Goal: Transaction & Acquisition: Book appointment/travel/reservation

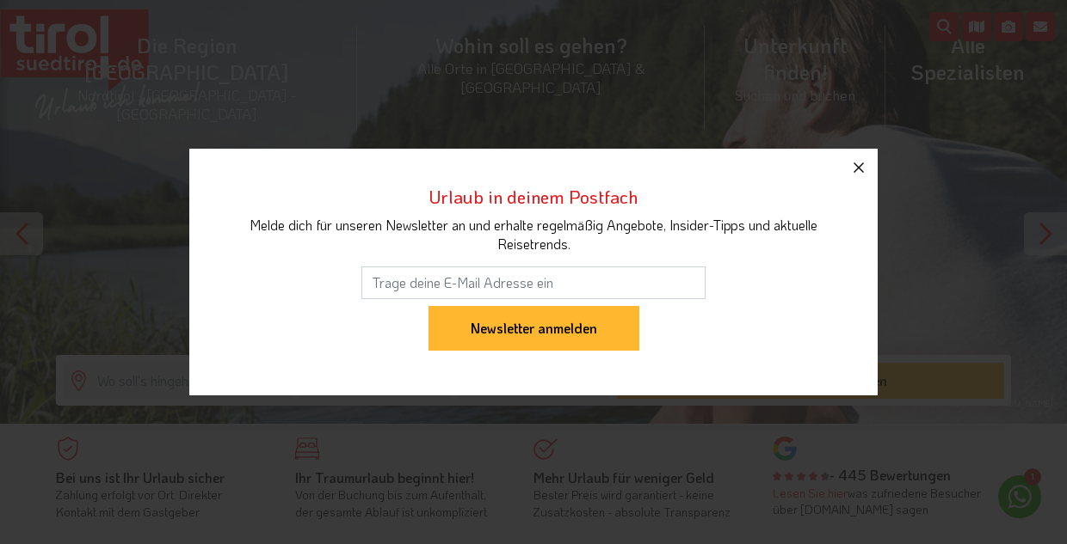
click at [857, 162] on icon "button" at bounding box center [858, 167] width 21 height 21
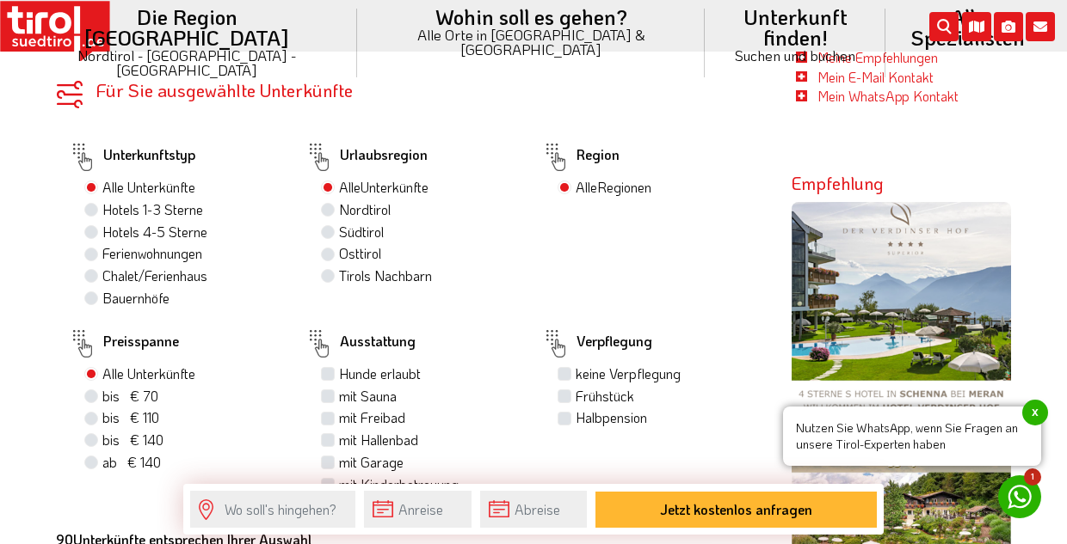
scroll to position [865, 0]
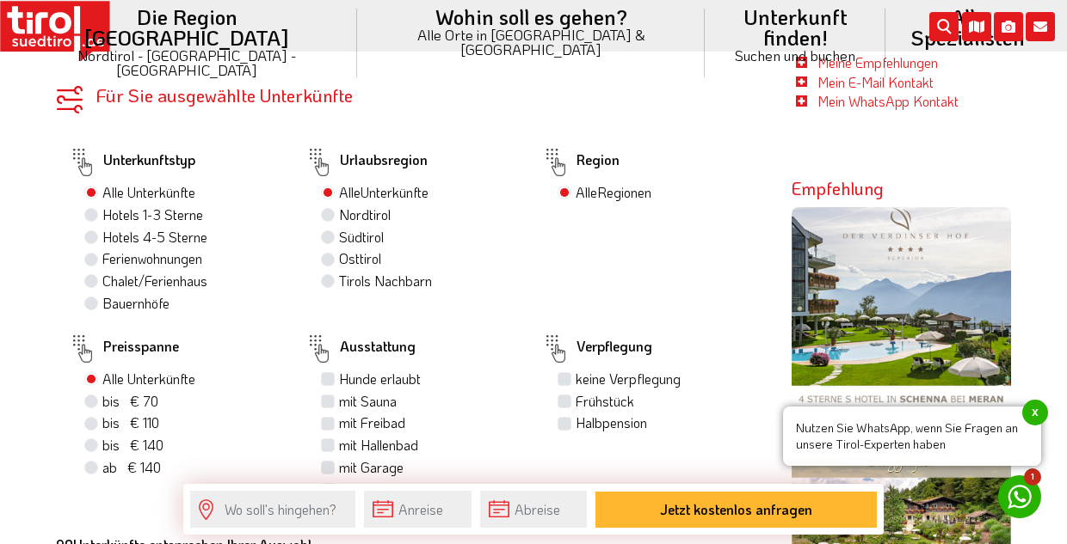
click at [102, 237] on label "Hotels 4-5 Sterne" at bounding box center [154, 237] width 105 height 19
click at [93, 237] on input "Hotels 4-5 Sterne" at bounding box center [93, 236] width 11 height 11
radio input "true"
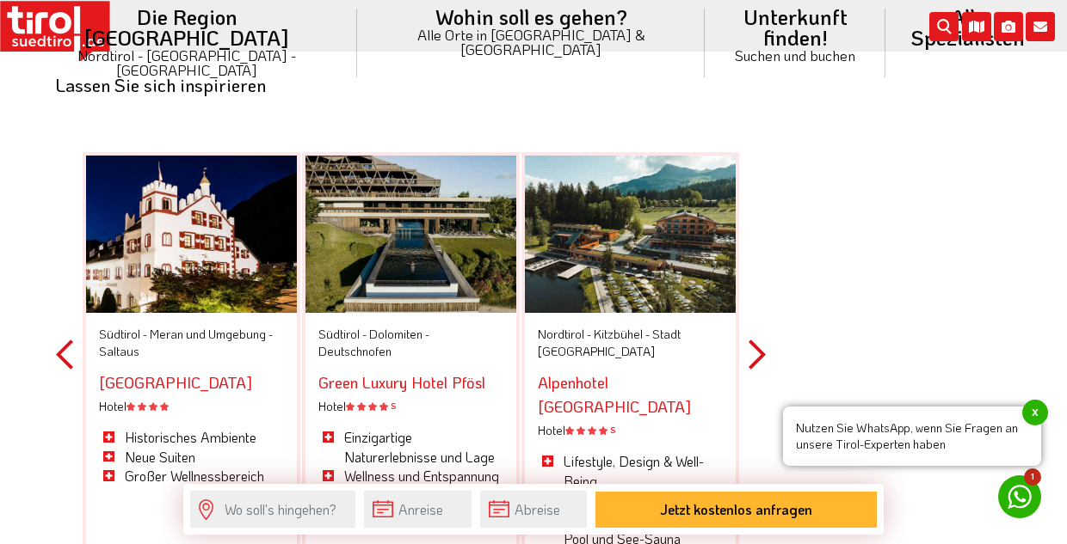
scroll to position [5280, 0]
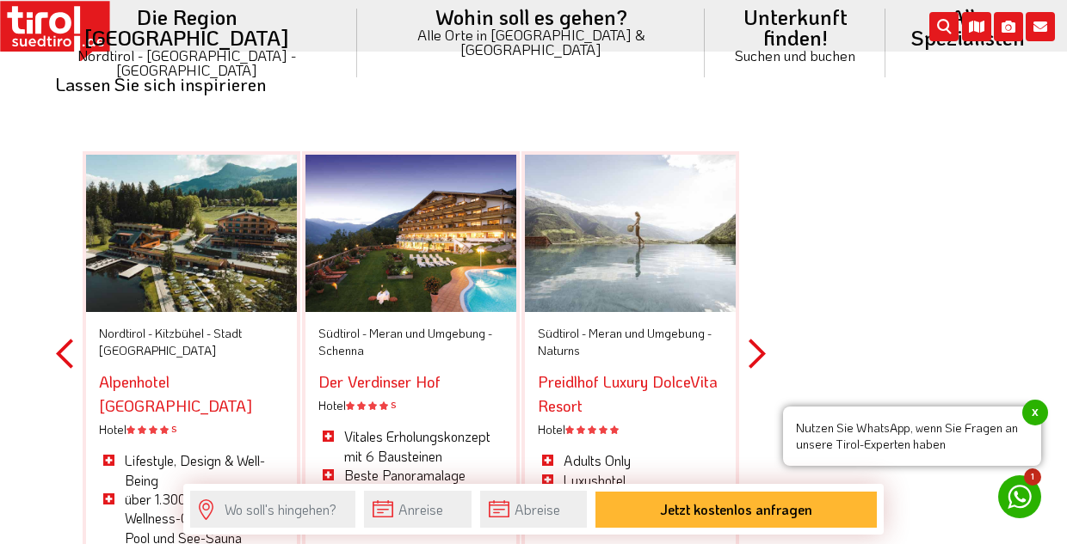
click at [757, 280] on button "Next" at bounding box center [756, 353] width 17 height 501
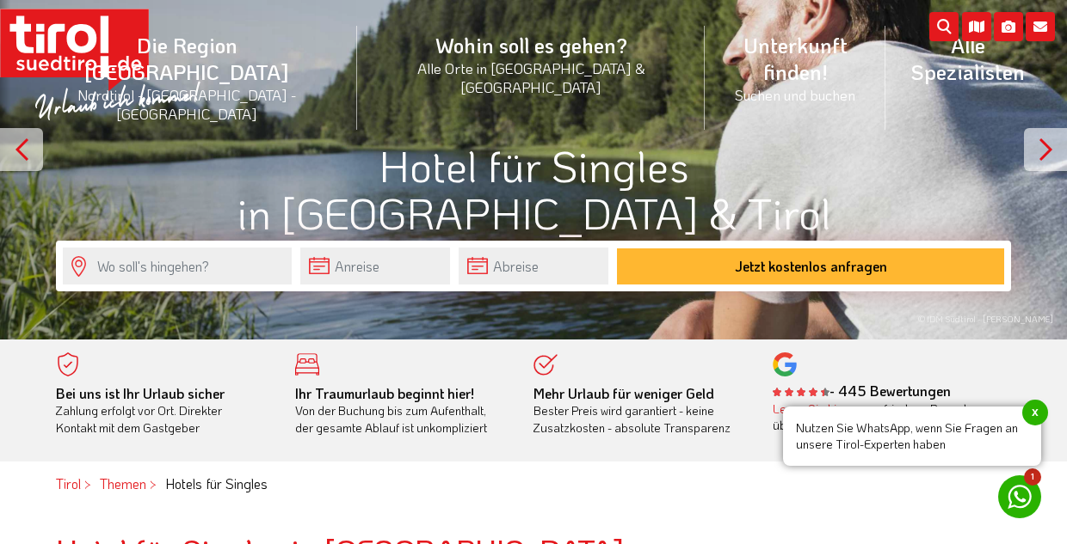
scroll to position [100, 0]
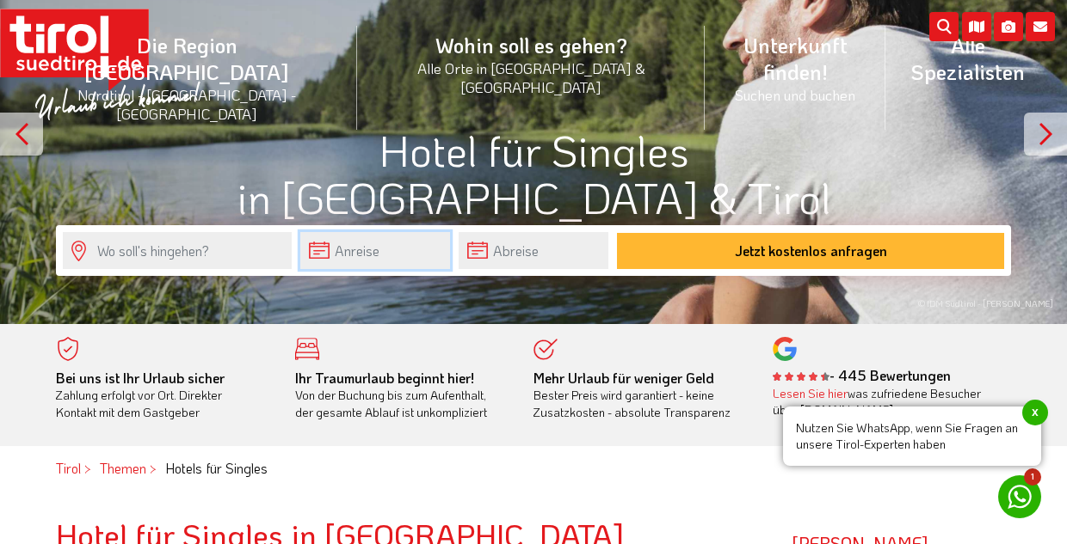
click at [366, 254] on input "text" at bounding box center [375, 250] width 150 height 37
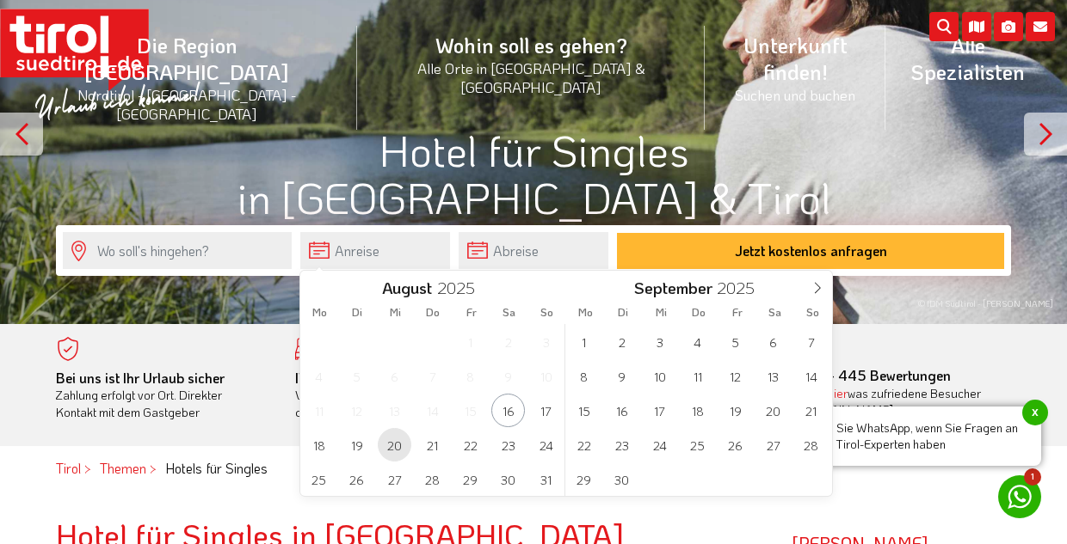
click at [396, 448] on span "20" at bounding box center [395, 445] width 34 height 34
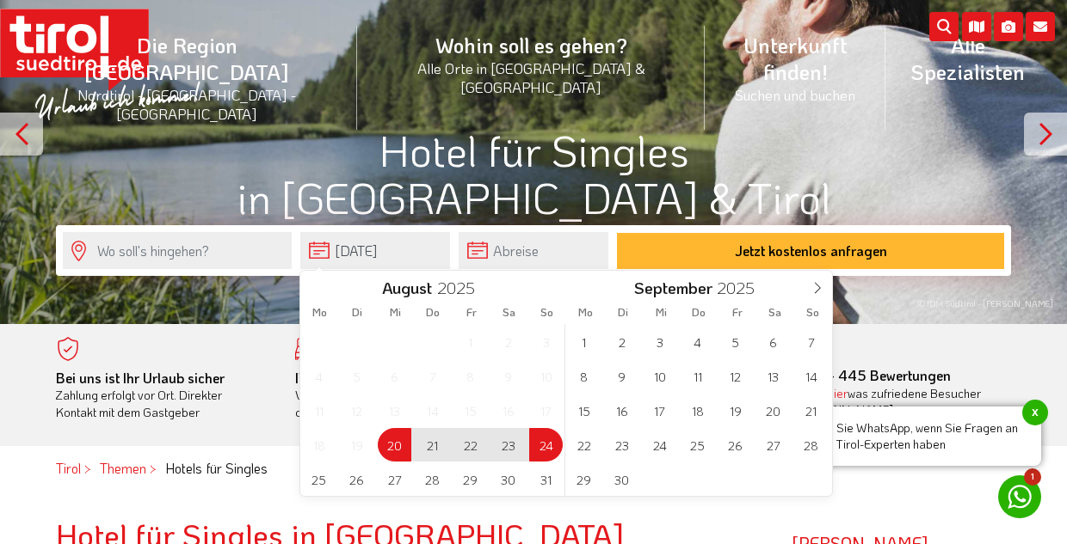
click at [542, 452] on span "24" at bounding box center [546, 445] width 34 height 34
type input "[DATE]"
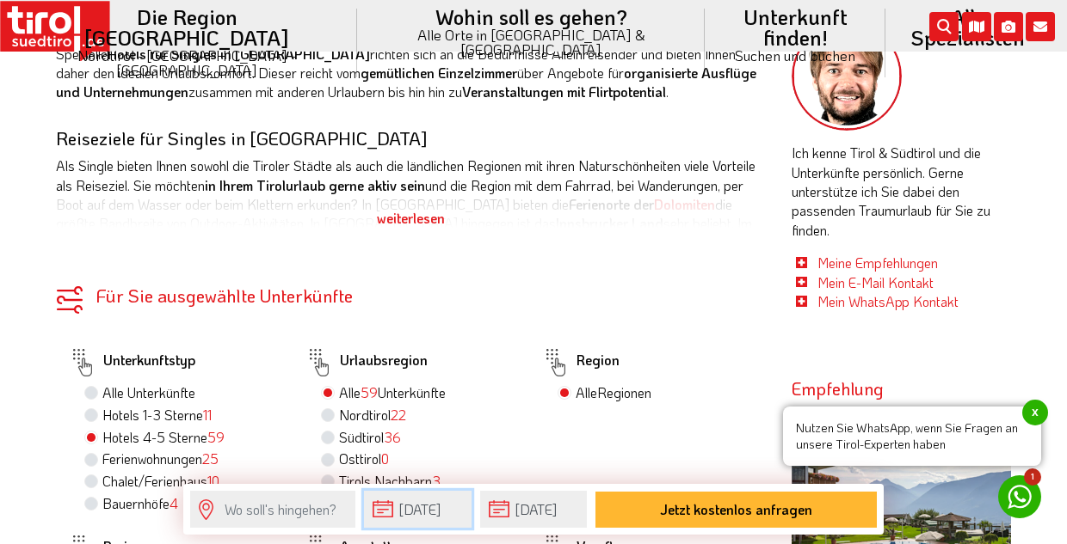
scroll to position [666, 0]
click at [389, 216] on div "weiterlesen" at bounding box center [411, 217] width 710 height 43
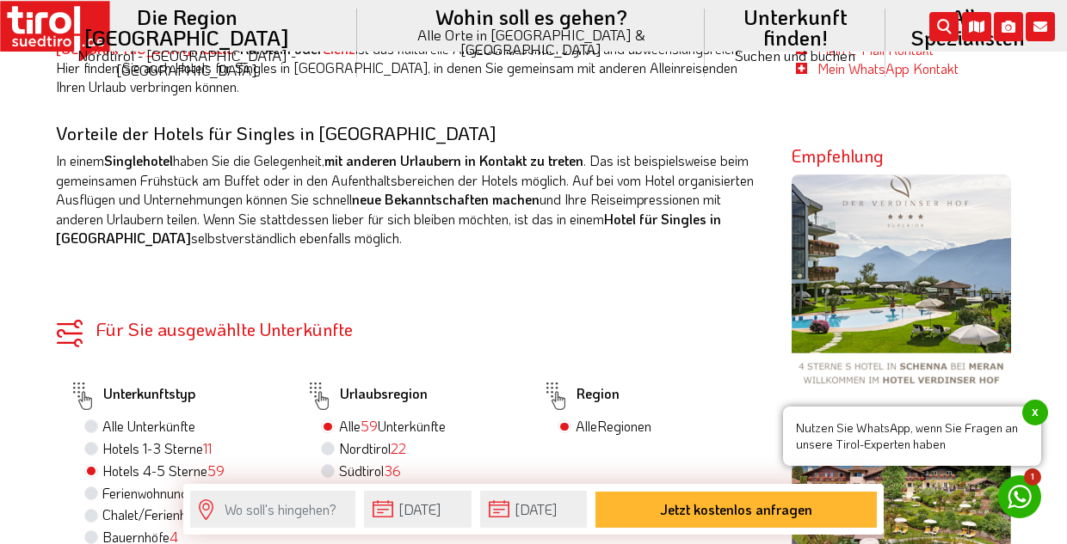
scroll to position [902, 0]
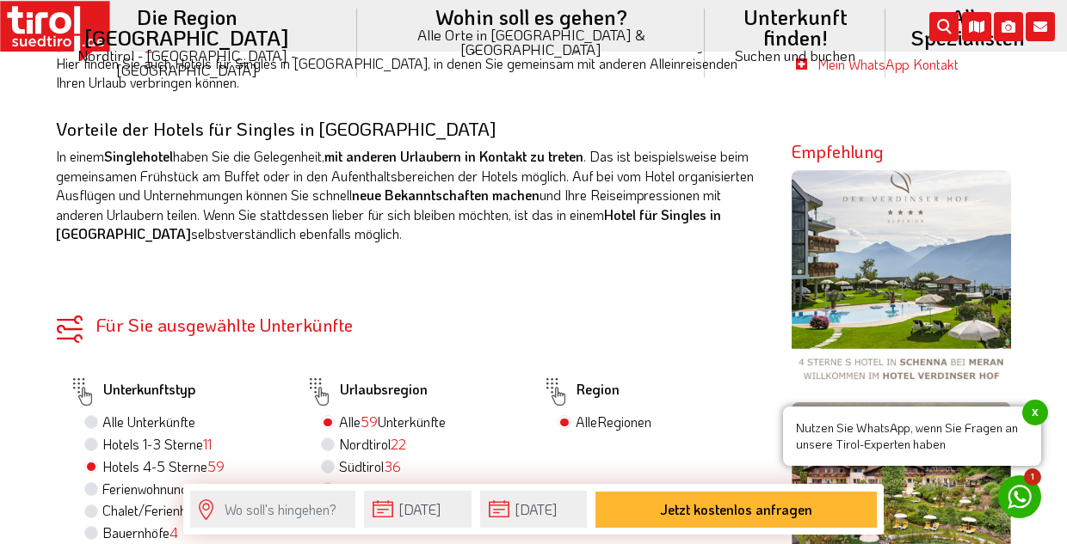
click at [1036, 406] on span "x" at bounding box center [1035, 413] width 26 height 26
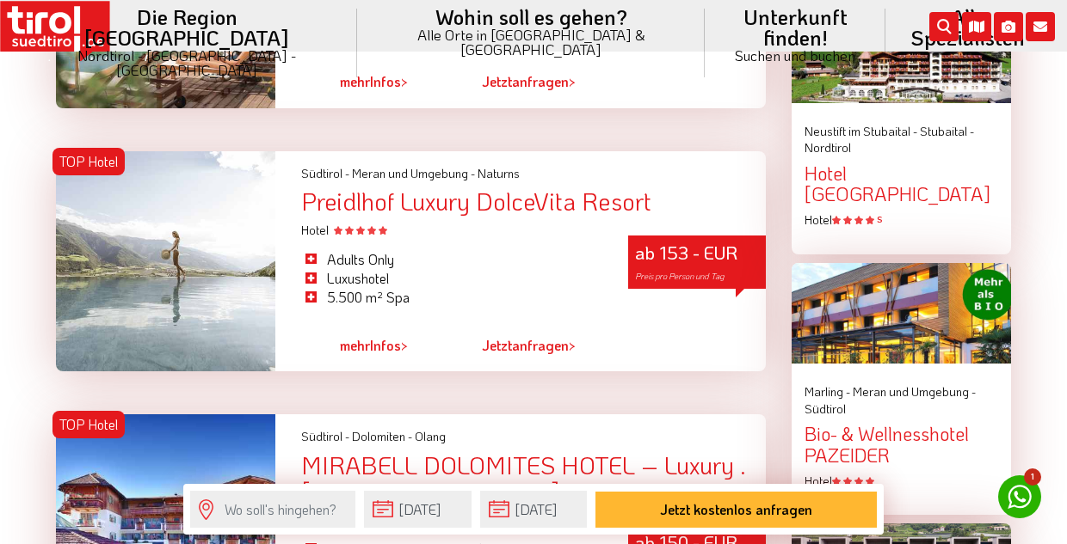
scroll to position [1862, 0]
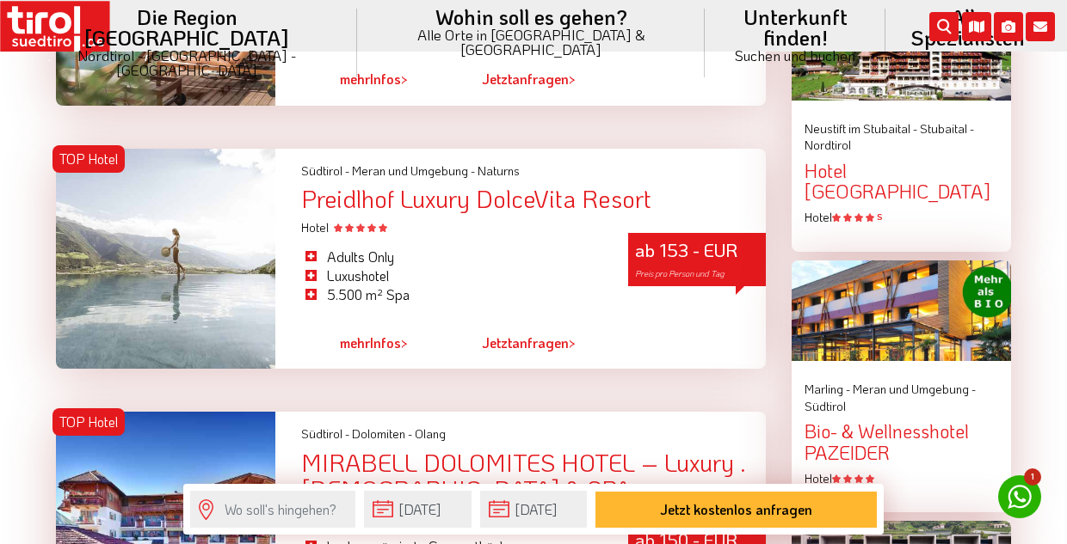
click at [396, 323] on link "mehr Infos >" at bounding box center [374, 343] width 68 height 40
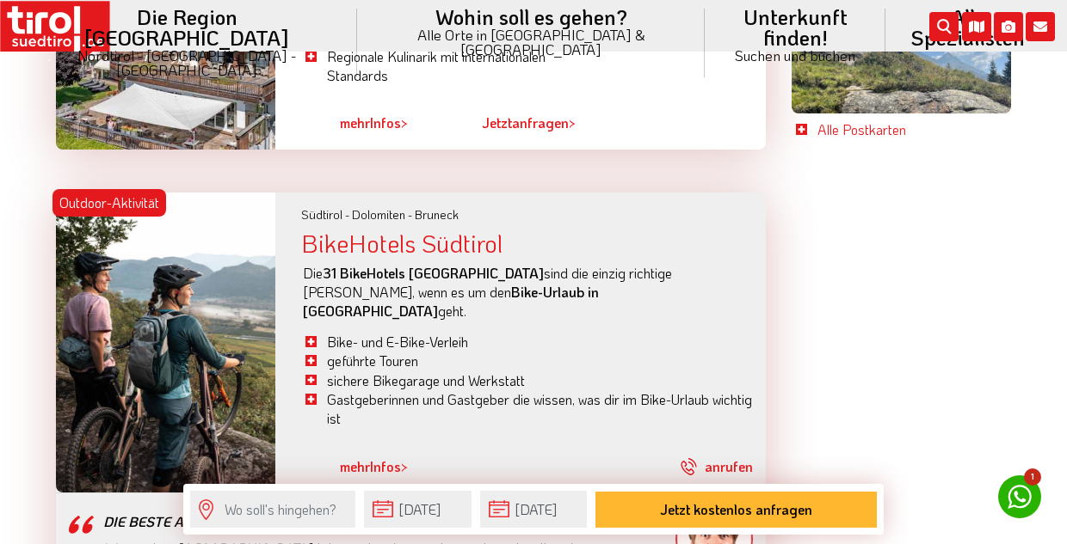
scroll to position [3501, 0]
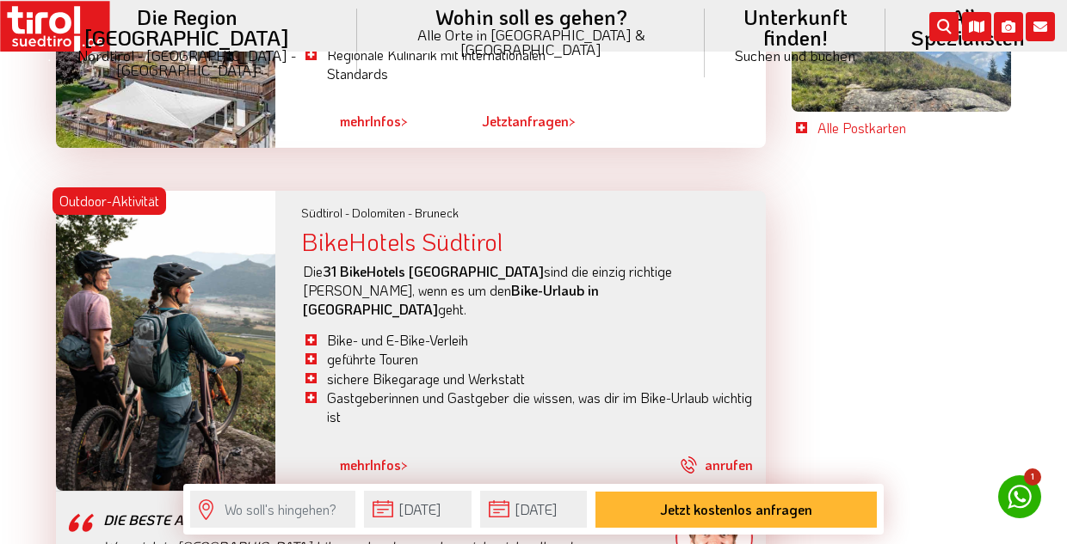
click at [381, 446] on link "mehr Infos >" at bounding box center [374, 466] width 68 height 40
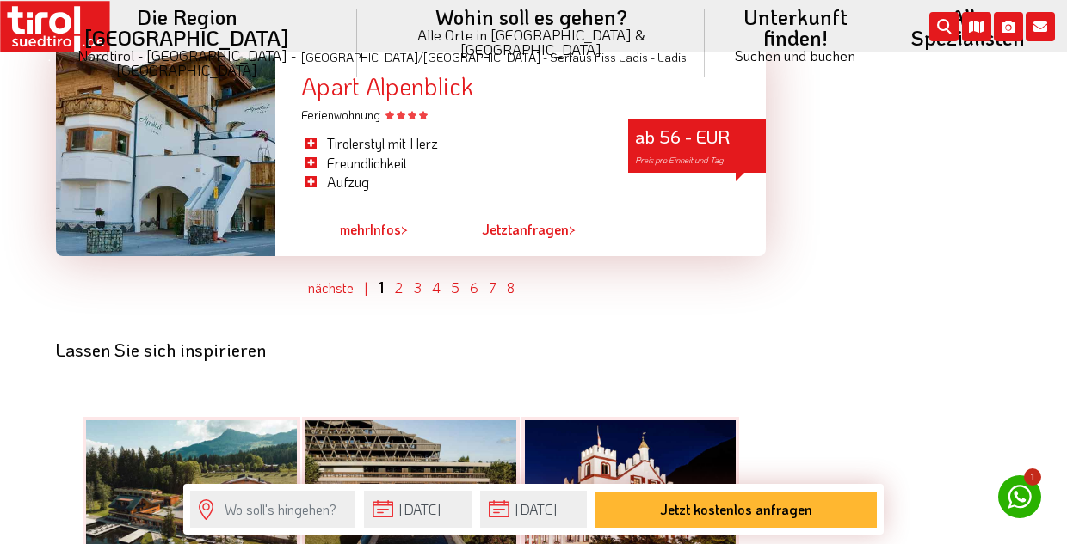
scroll to position [5024, 0]
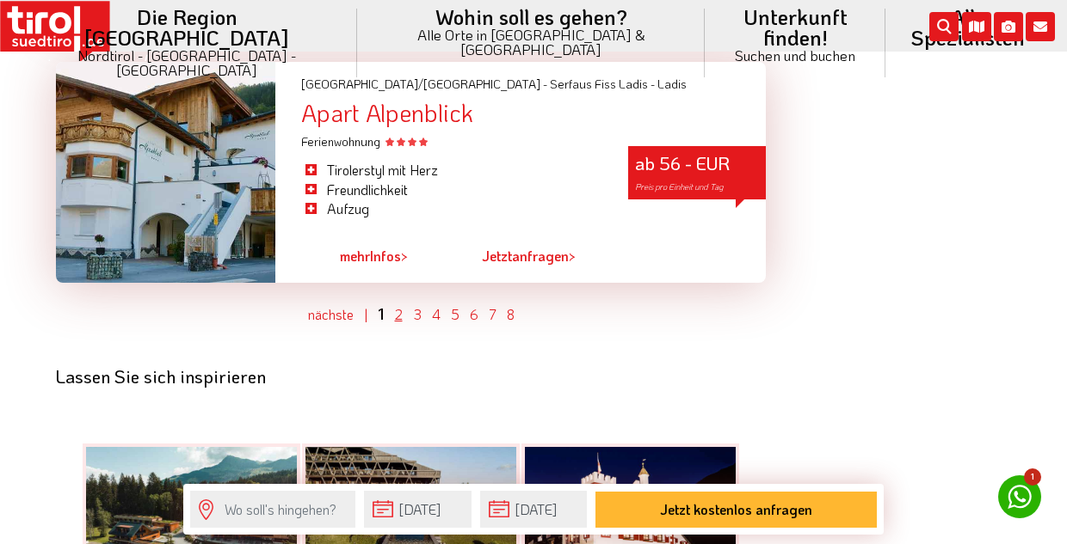
click at [401, 305] on link "2" at bounding box center [399, 314] width 8 height 18
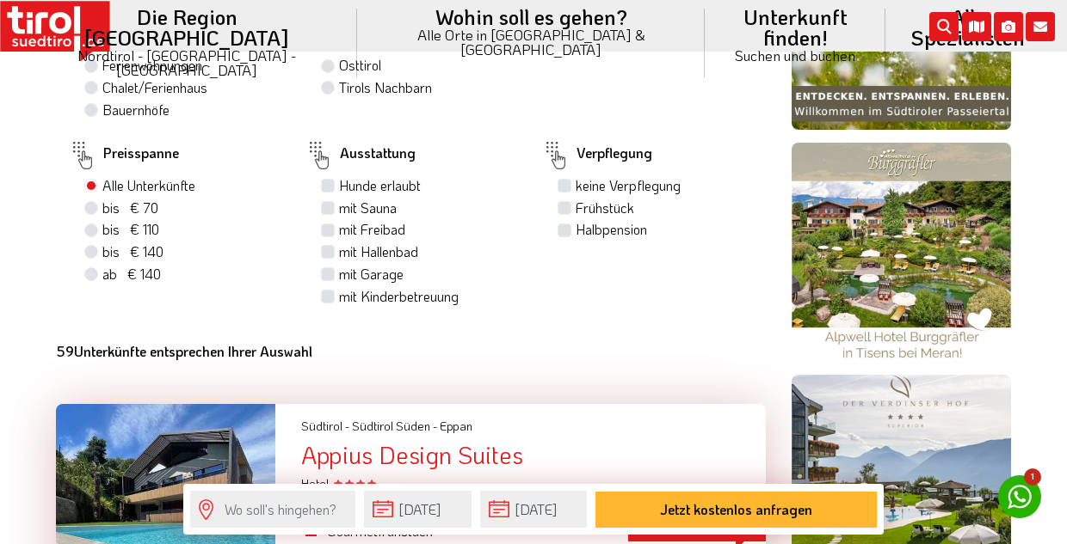
scroll to position [1063, 0]
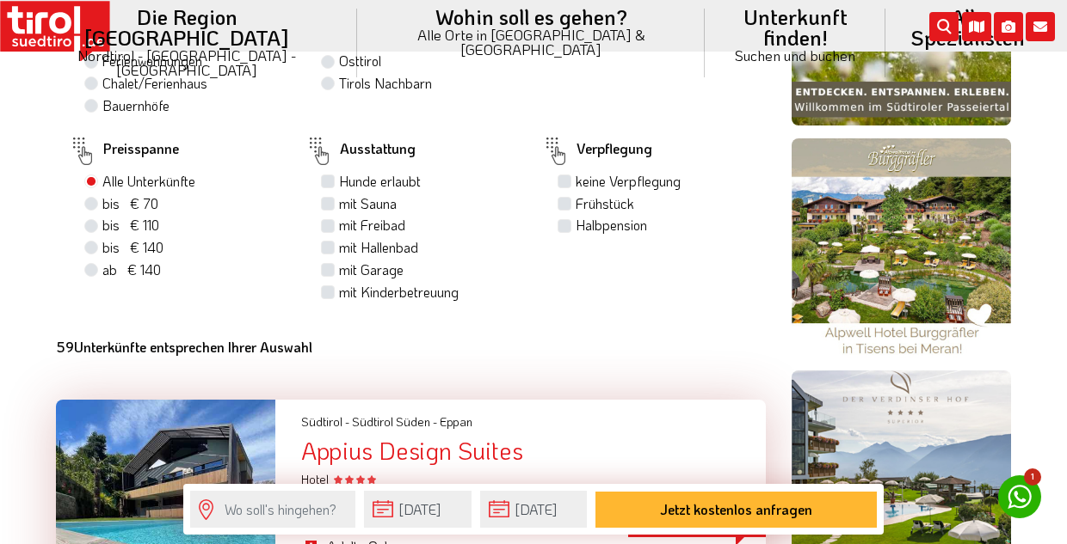
click at [339, 213] on label "mit Sauna" at bounding box center [368, 203] width 58 height 19
click at [324, 209] on input "mit Sauna" at bounding box center [329, 203] width 11 height 11
checkbox input "true"
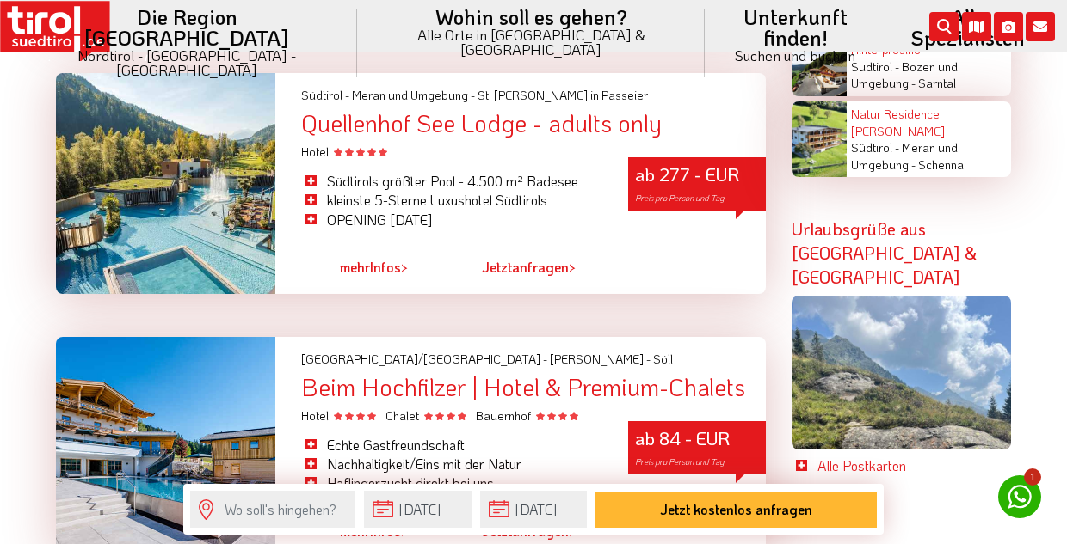
scroll to position [3764, 0]
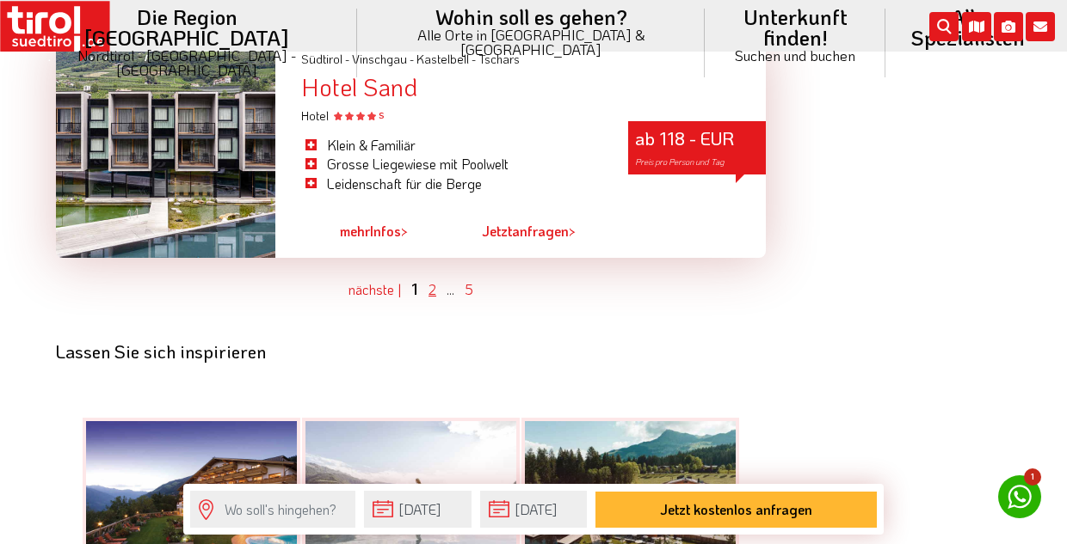
click at [432, 280] on link "2" at bounding box center [432, 289] width 8 height 18
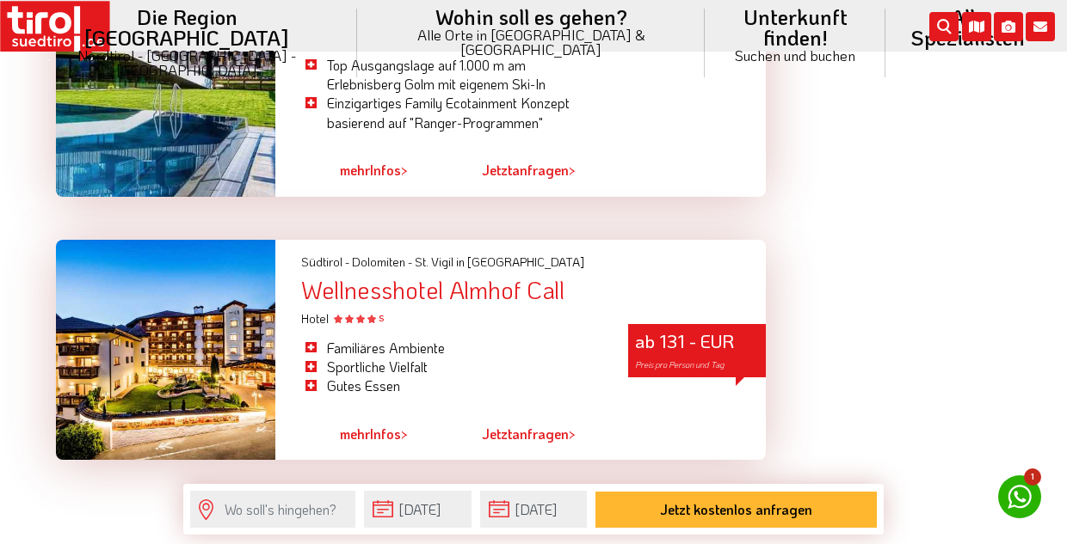
scroll to position [4985, 0]
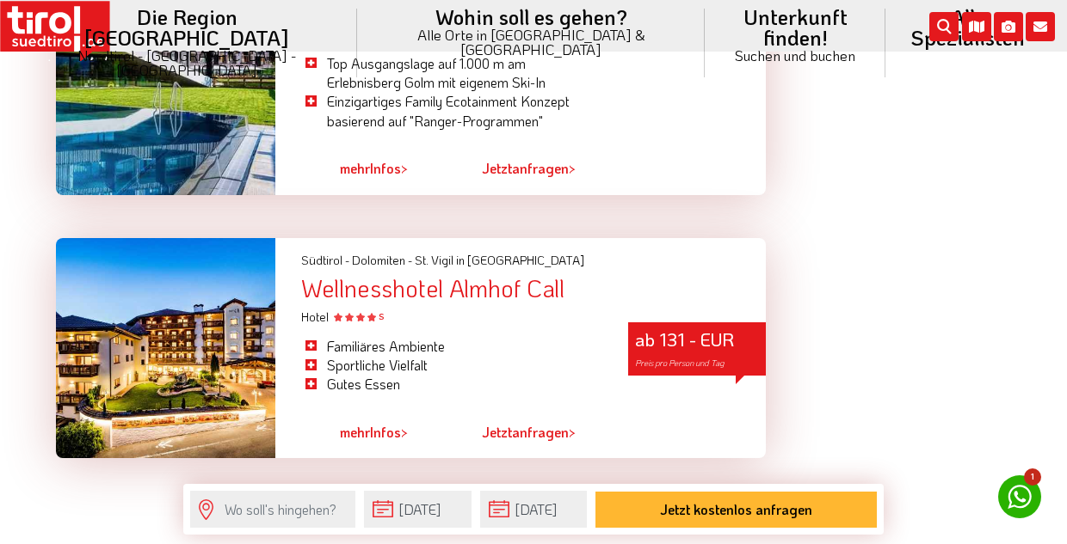
click at [465, 481] on link "3" at bounding box center [468, 490] width 9 height 18
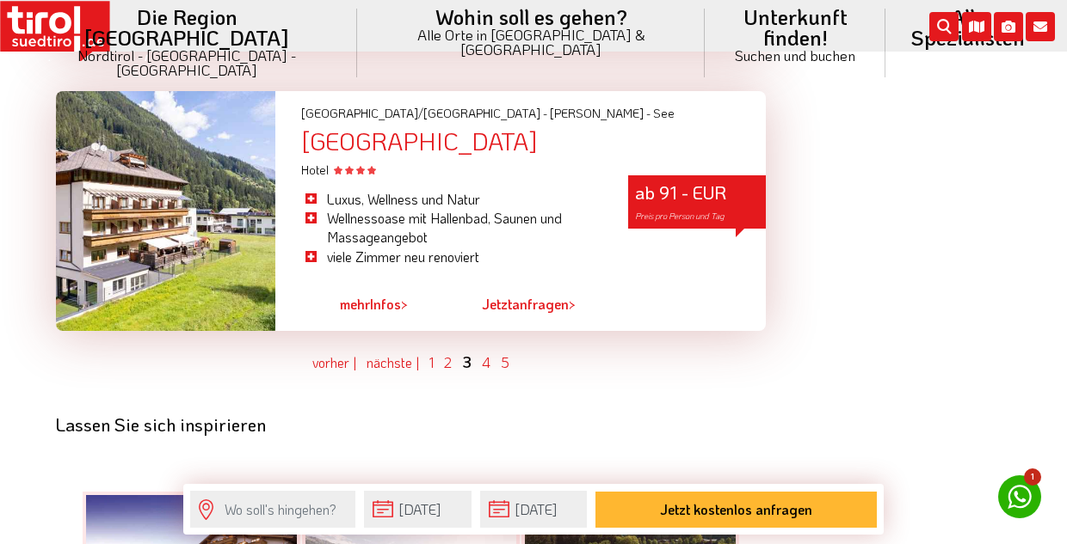
scroll to position [4814, 0]
click at [487, 354] on link "4" at bounding box center [486, 363] width 9 height 18
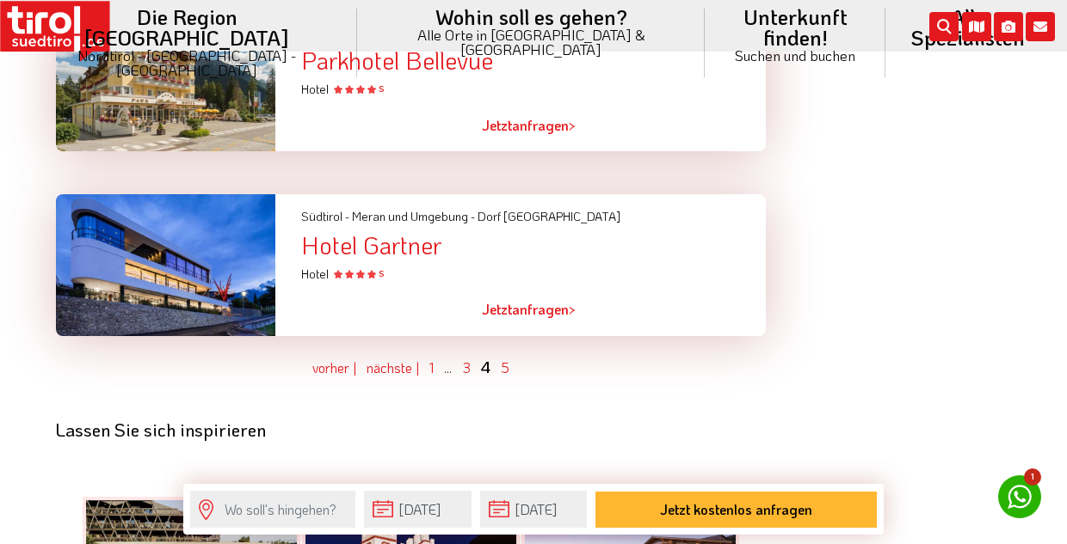
scroll to position [4462, 0]
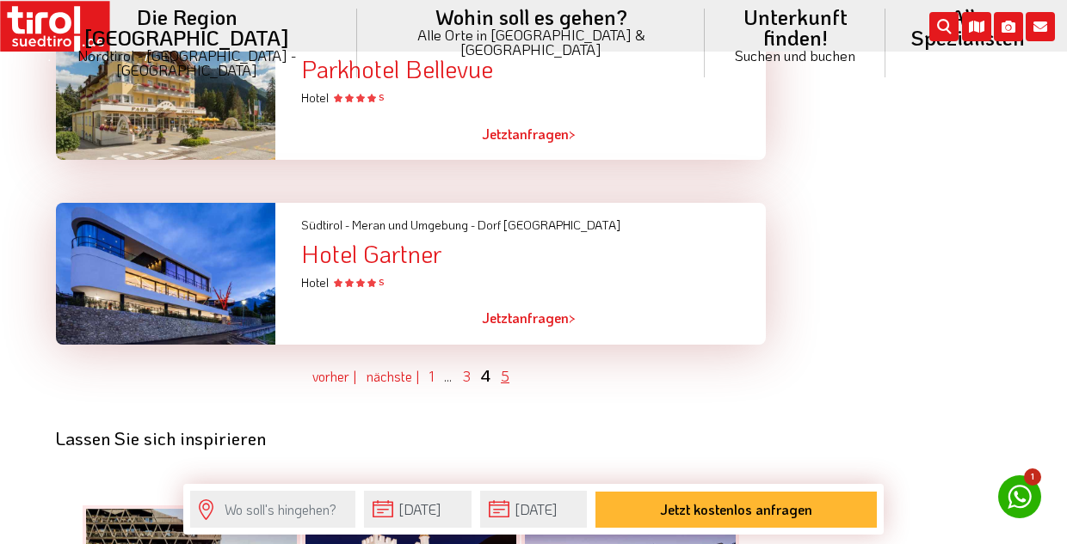
click at [508, 367] on link "5" at bounding box center [505, 376] width 9 height 18
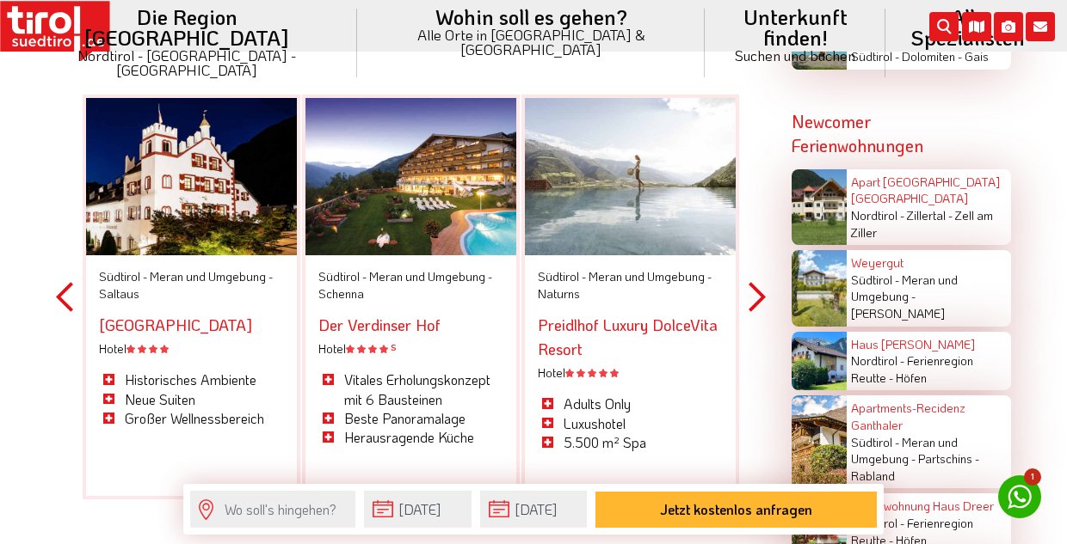
scroll to position [3221, 0]
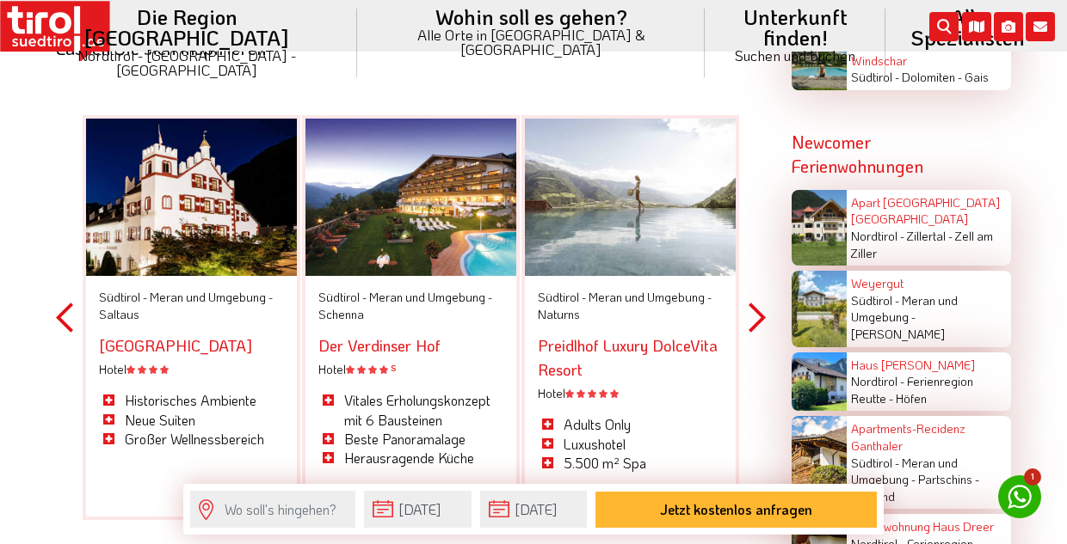
click at [755, 304] on button "Next" at bounding box center [756, 317] width 17 height 501
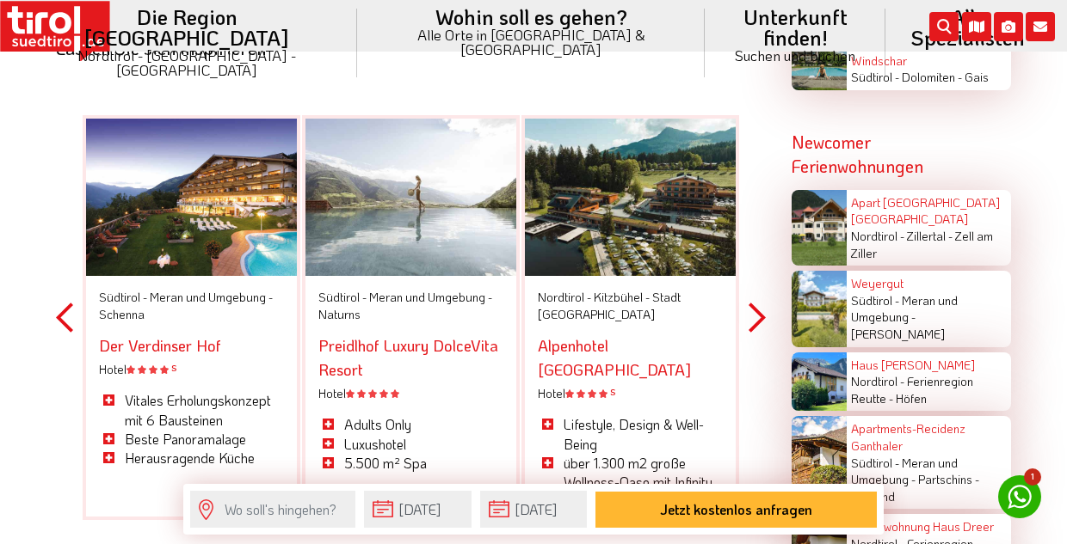
click at [755, 298] on button "Next" at bounding box center [756, 317] width 17 height 501
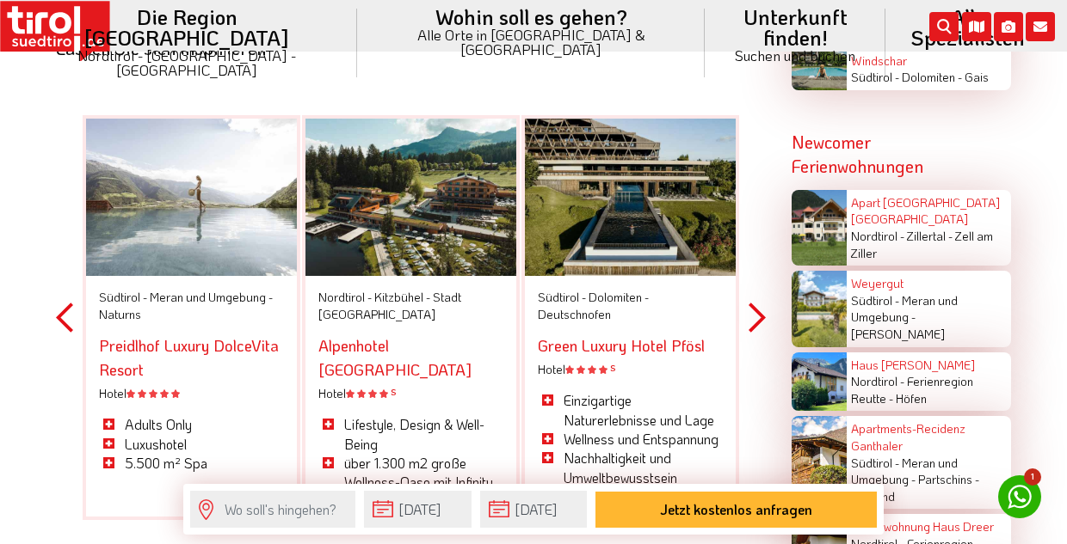
click at [755, 295] on button "Next" at bounding box center [756, 317] width 17 height 501
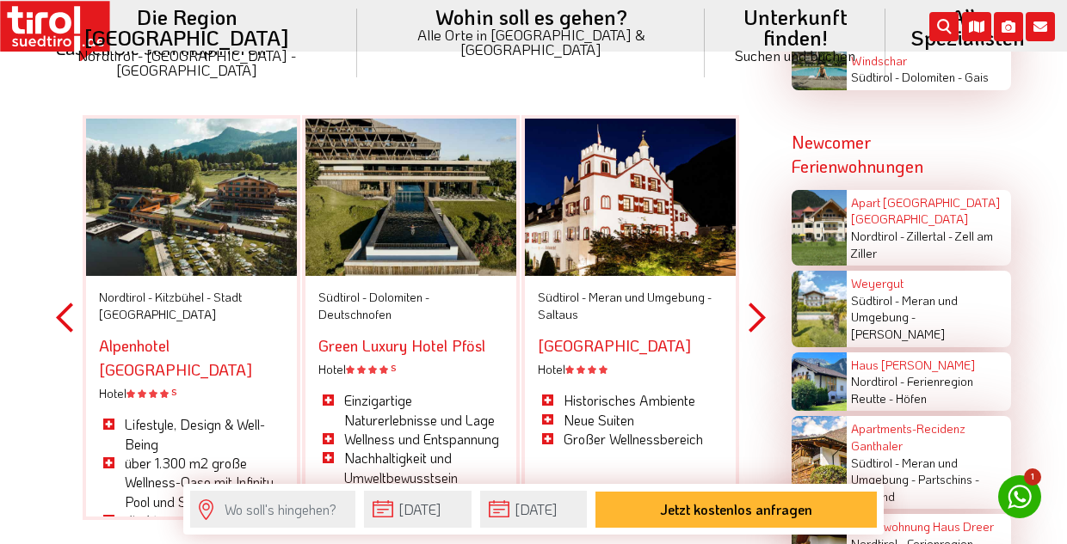
click at [755, 295] on button "Next" at bounding box center [756, 317] width 17 height 501
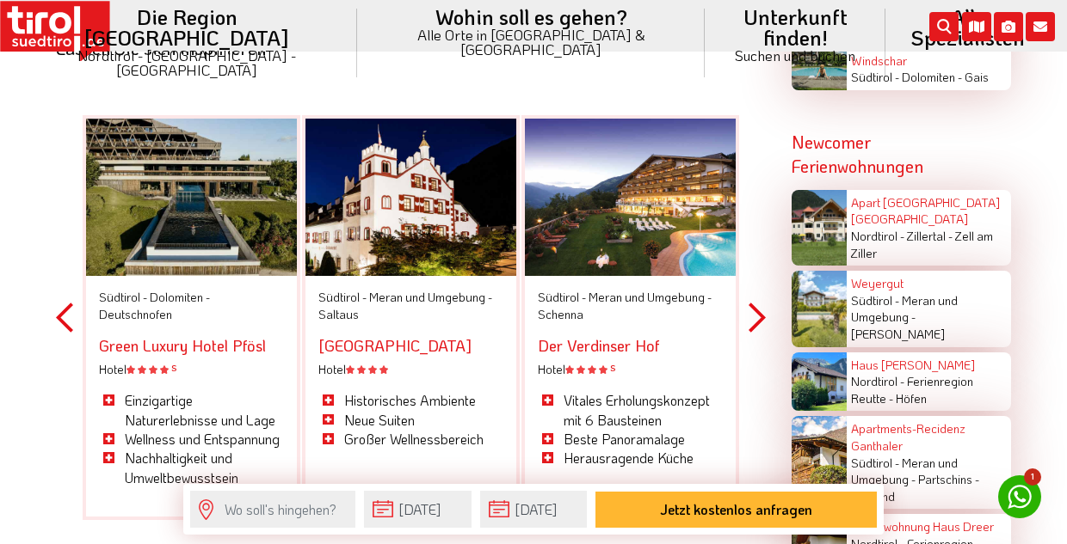
click at [755, 295] on button "Next" at bounding box center [756, 317] width 17 height 501
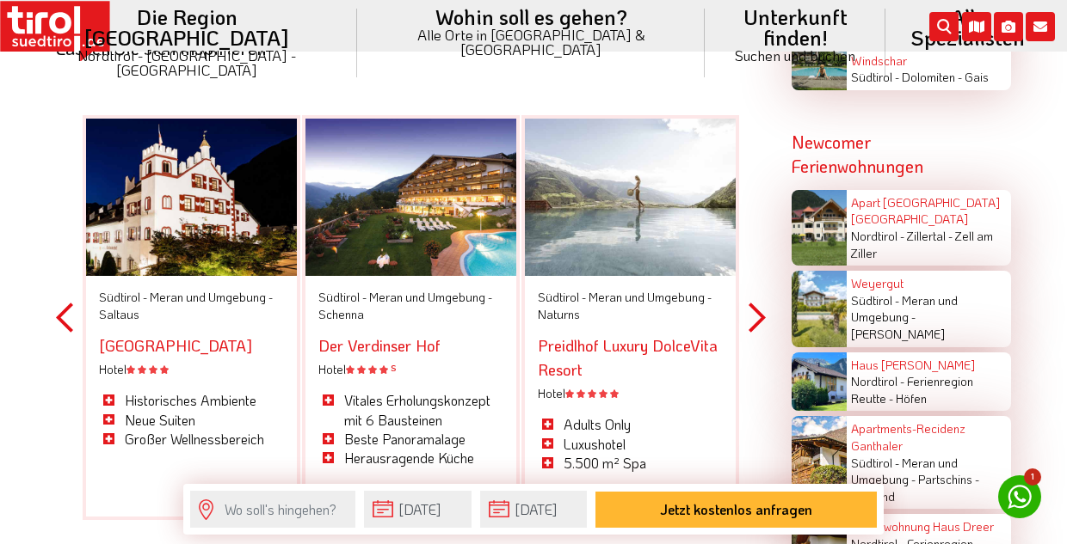
click at [755, 295] on button "Next" at bounding box center [756, 317] width 17 height 501
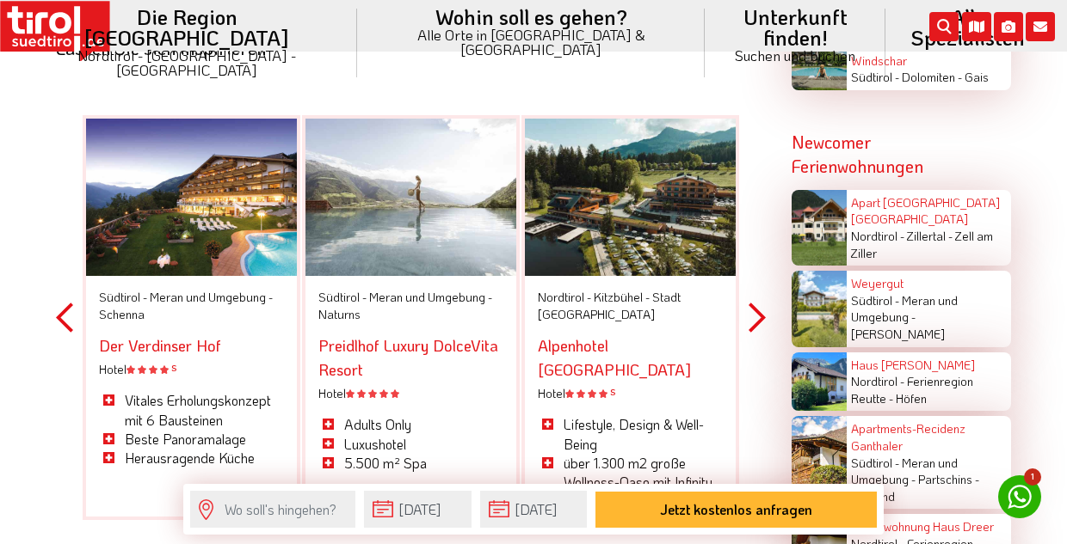
click at [755, 295] on button "Next" at bounding box center [756, 317] width 17 height 501
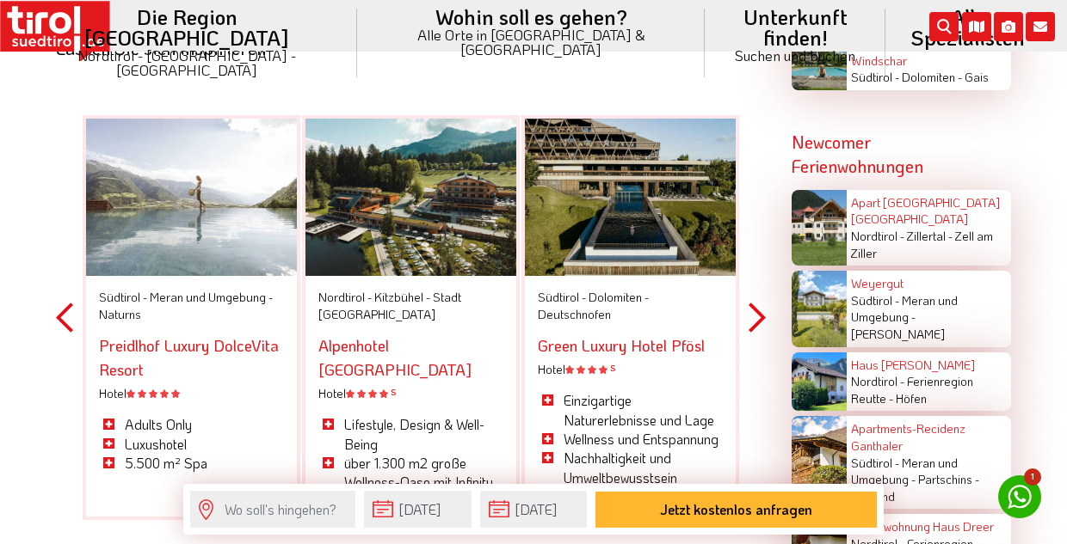
click at [755, 295] on button "Next" at bounding box center [756, 317] width 17 height 501
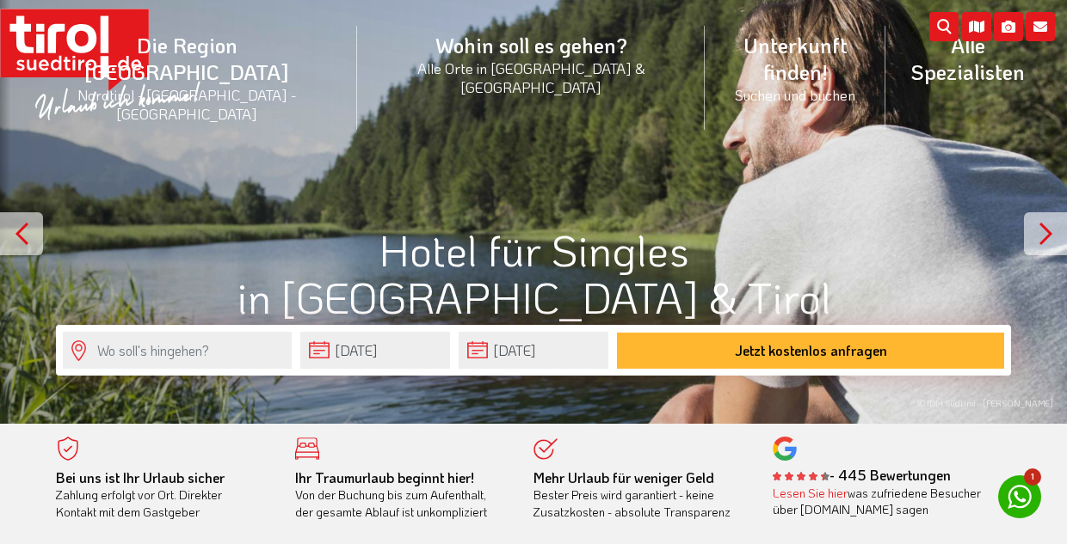
scroll to position [0, 0]
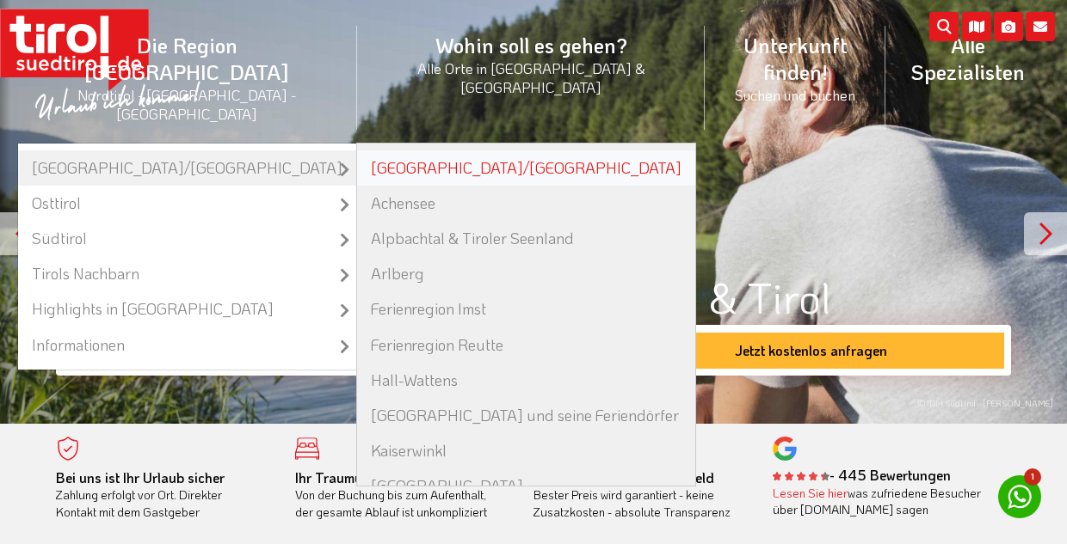
click at [363, 151] on link "[GEOGRAPHIC_DATA]/[GEOGRAPHIC_DATA]" at bounding box center [526, 168] width 338 height 35
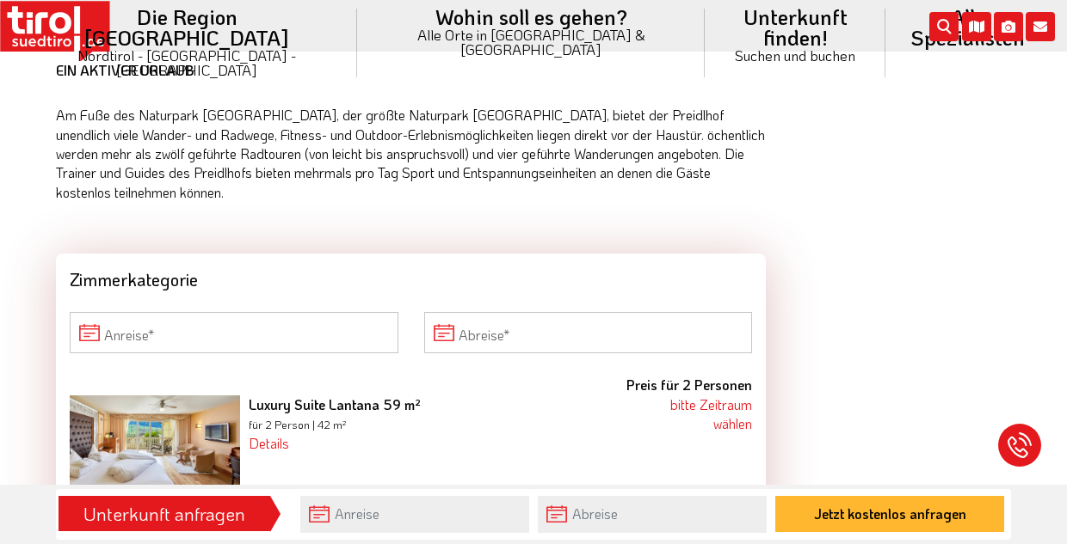
scroll to position [2410, 0]
click at [300, 312] on input "Anreise" at bounding box center [234, 332] width 329 height 41
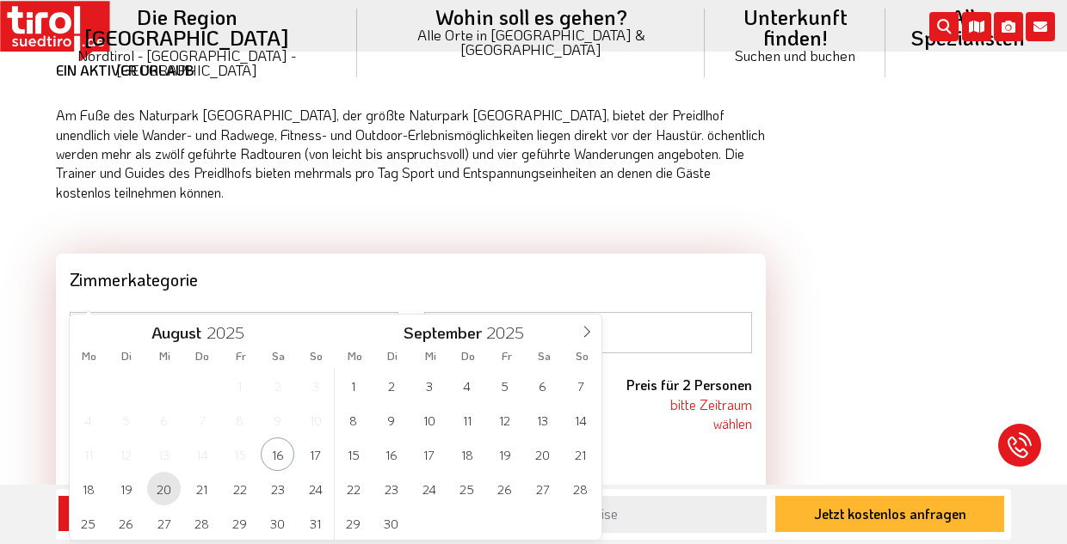
click at [165, 495] on span "20" at bounding box center [164, 489] width 34 height 34
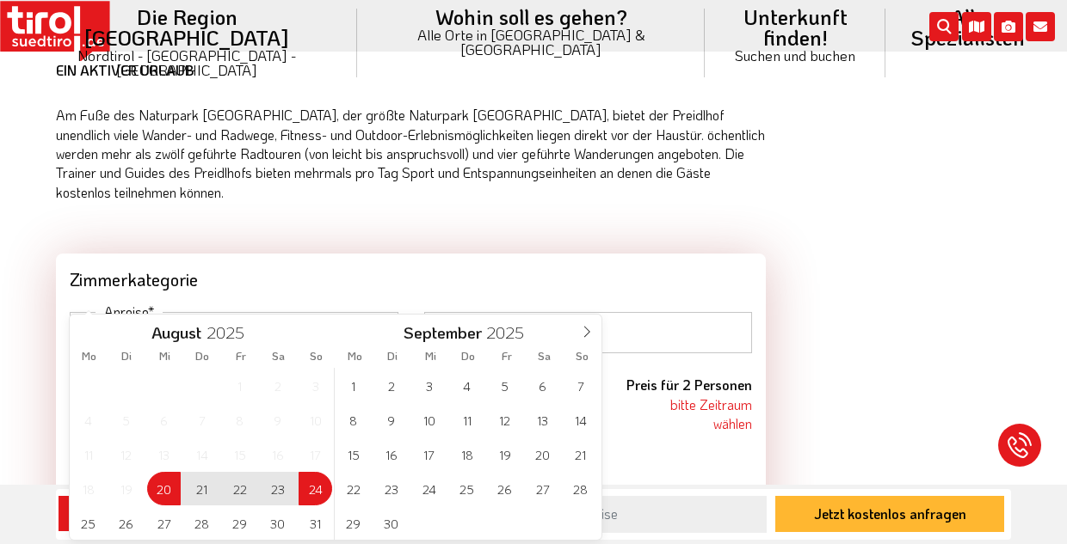
click at [324, 487] on span "24" at bounding box center [315, 489] width 34 height 34
type input "20-08-2025"
type input "[DATE]"
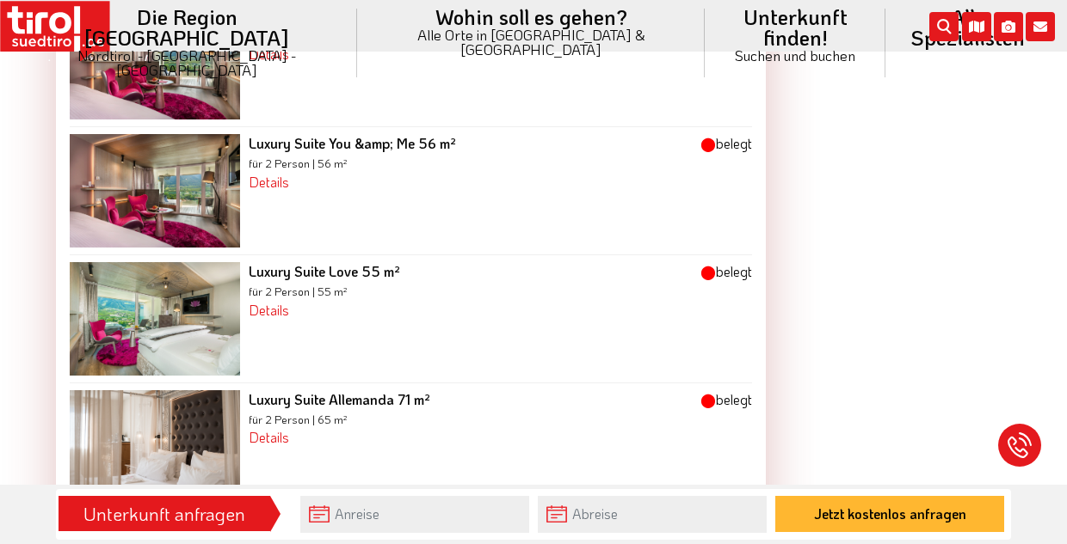
scroll to position [2997, 0]
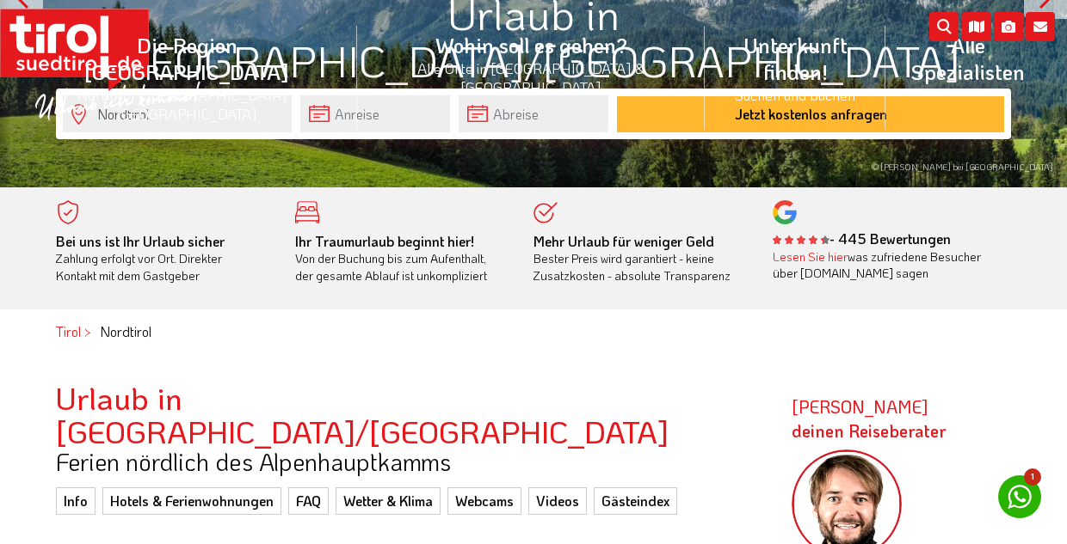
scroll to position [261, 0]
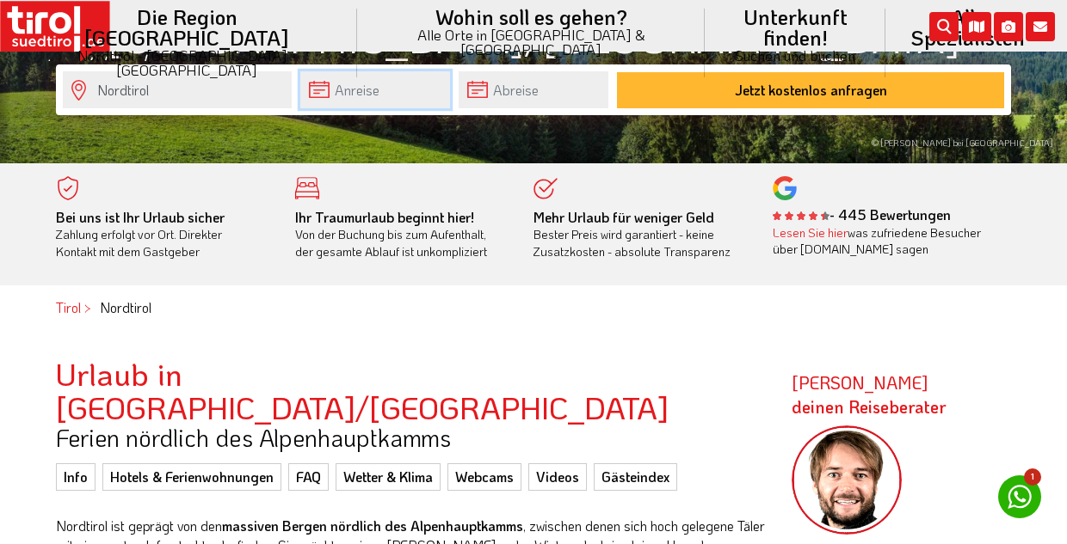
click at [410, 89] on input "text" at bounding box center [375, 89] width 150 height 37
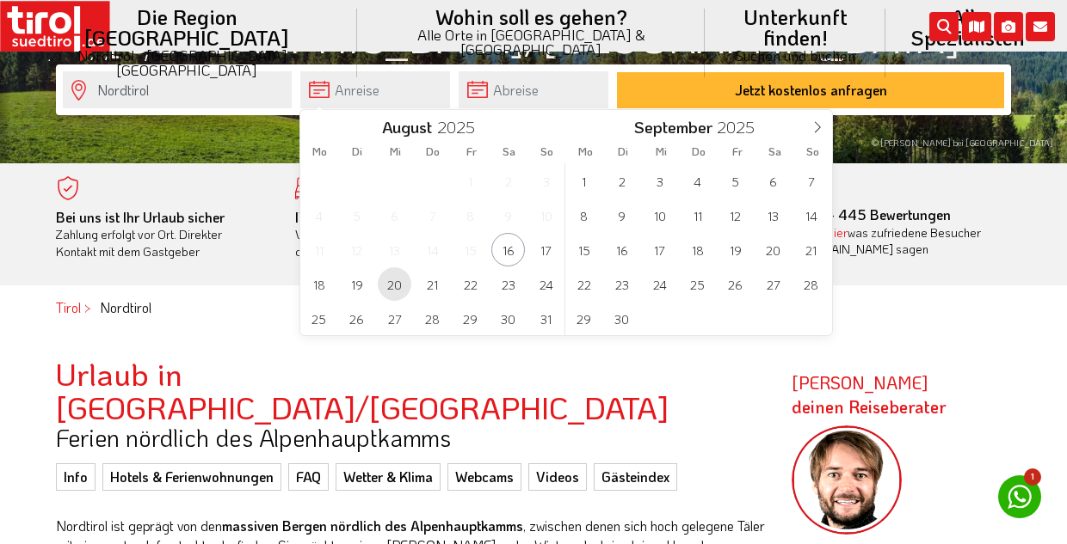
click at [406, 285] on span "20" at bounding box center [395, 284] width 34 height 34
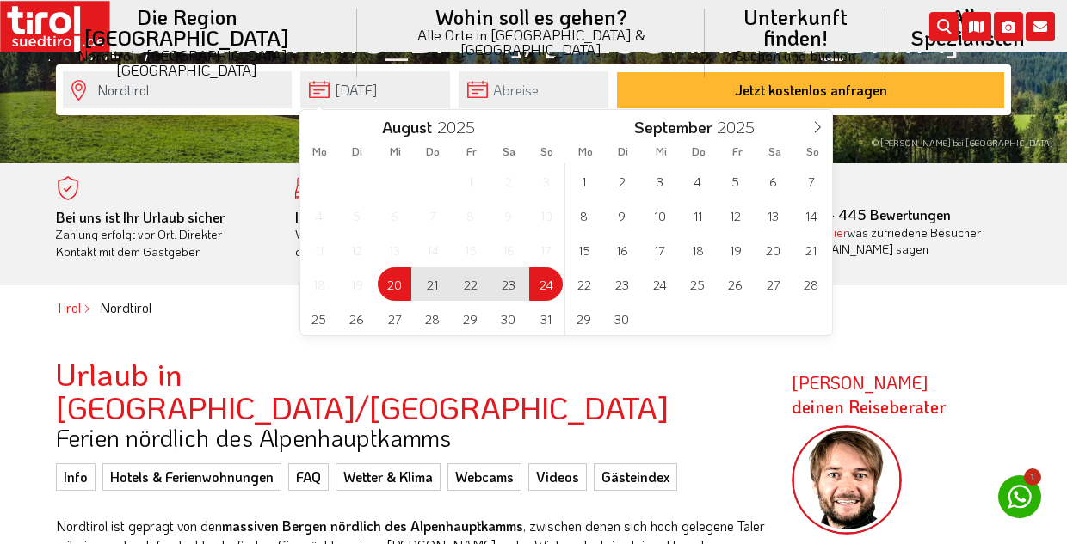
click at [537, 289] on span "24" at bounding box center [546, 284] width 34 height 34
type input "20-08-2025"
type input "24-08-2025"
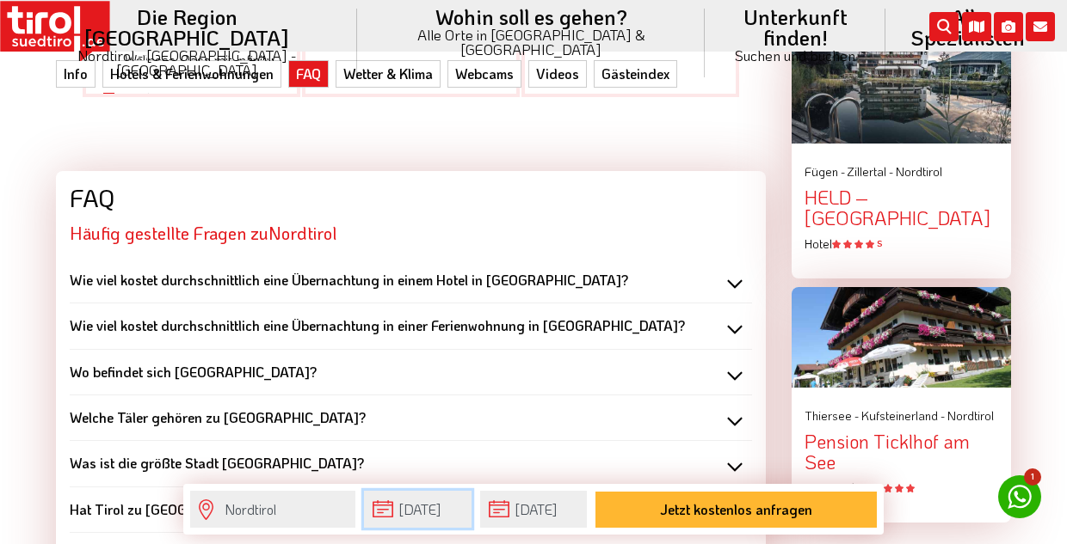
scroll to position [2081, 0]
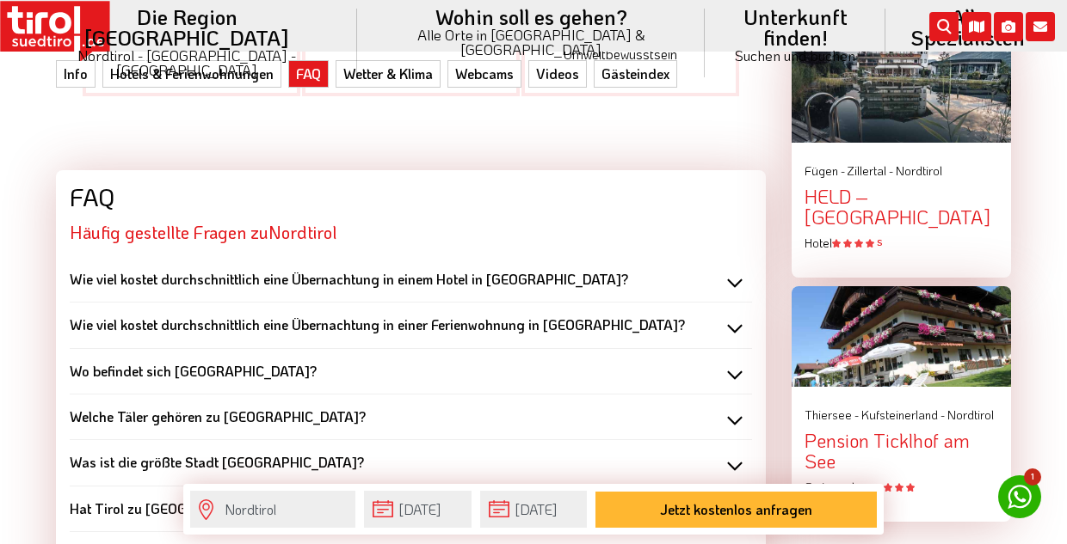
click at [732, 453] on div "Was ist die größte Stadt Nordtirol?" at bounding box center [411, 462] width 682 height 19
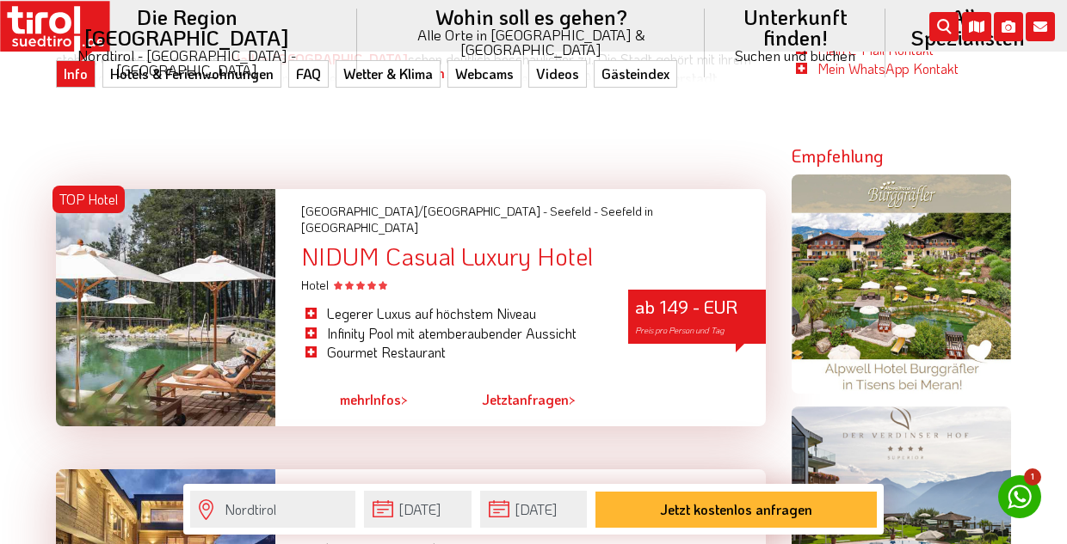
scroll to position [893, 0]
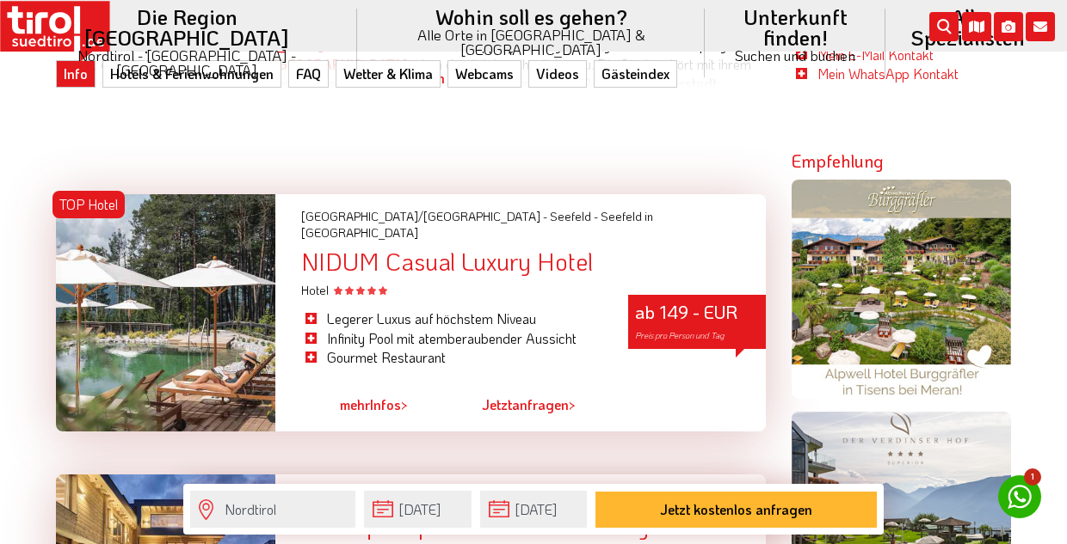
click at [371, 386] on link "mehr Infos >" at bounding box center [374, 406] width 68 height 40
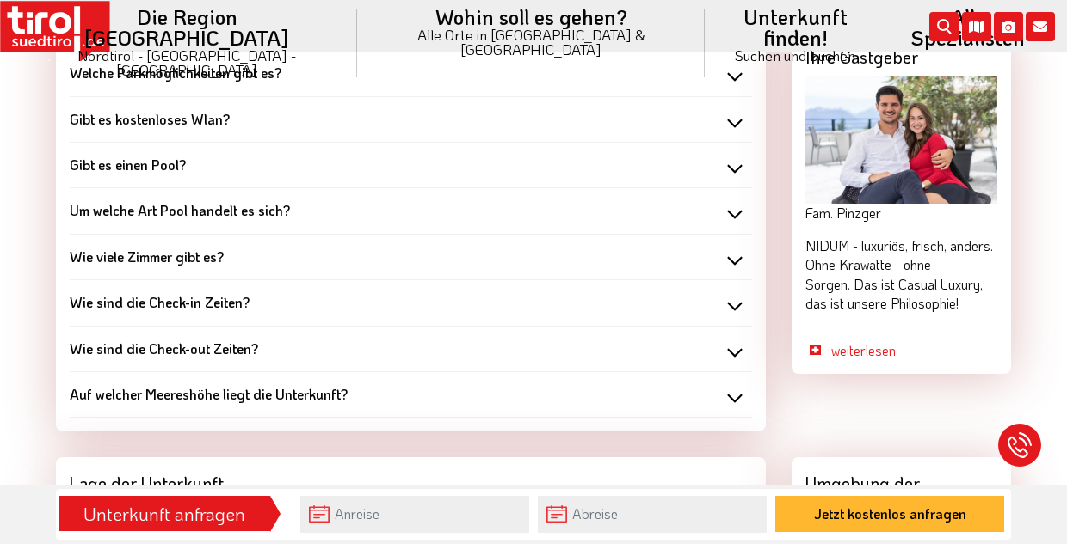
scroll to position [1653, 0]
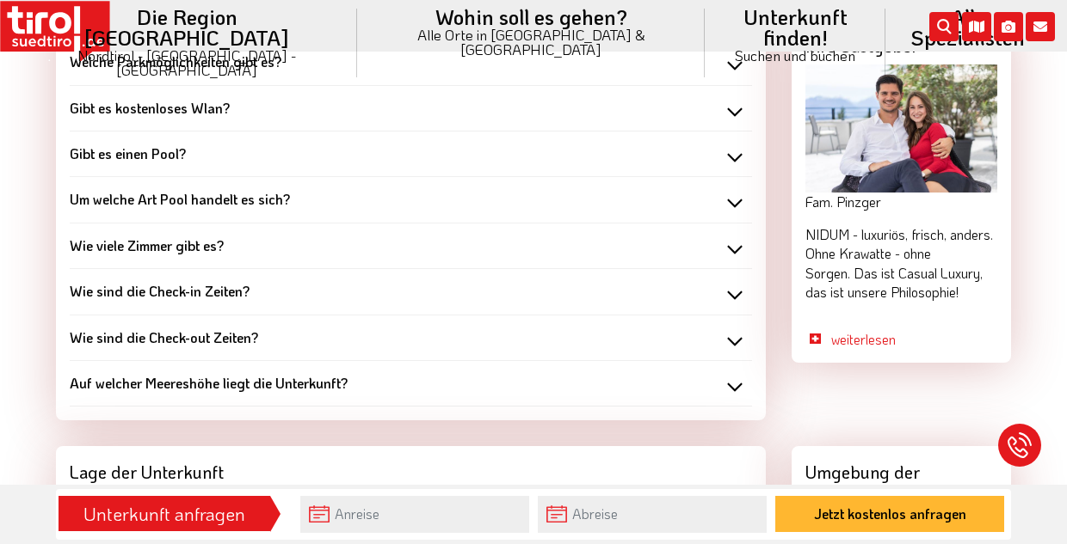
click at [371, 237] on div "Wie viele Zimmer gibt es?" at bounding box center [411, 246] width 682 height 19
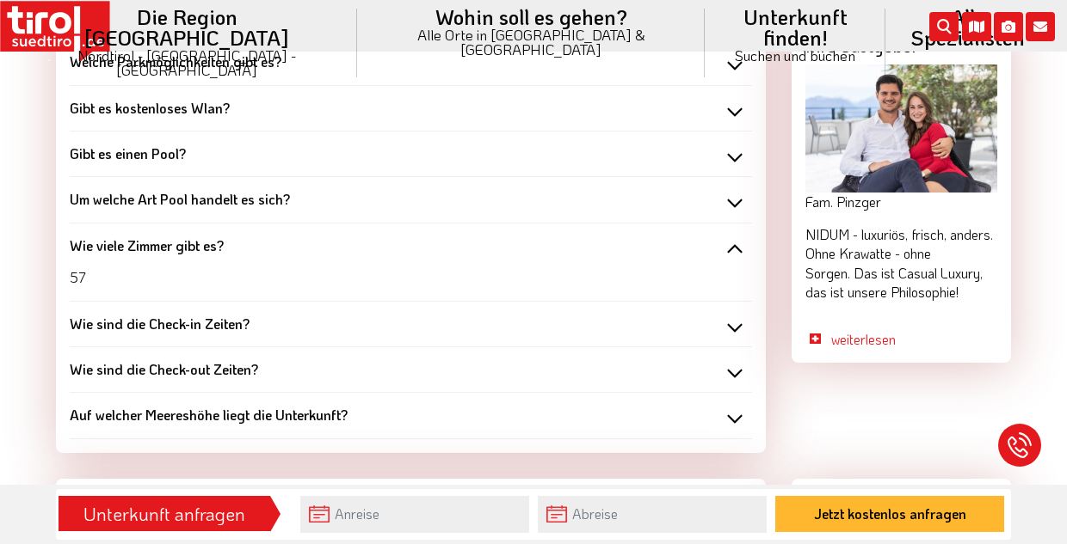
click at [351, 315] on div "Wie sind die Check-in Zeiten?" at bounding box center [411, 324] width 682 height 19
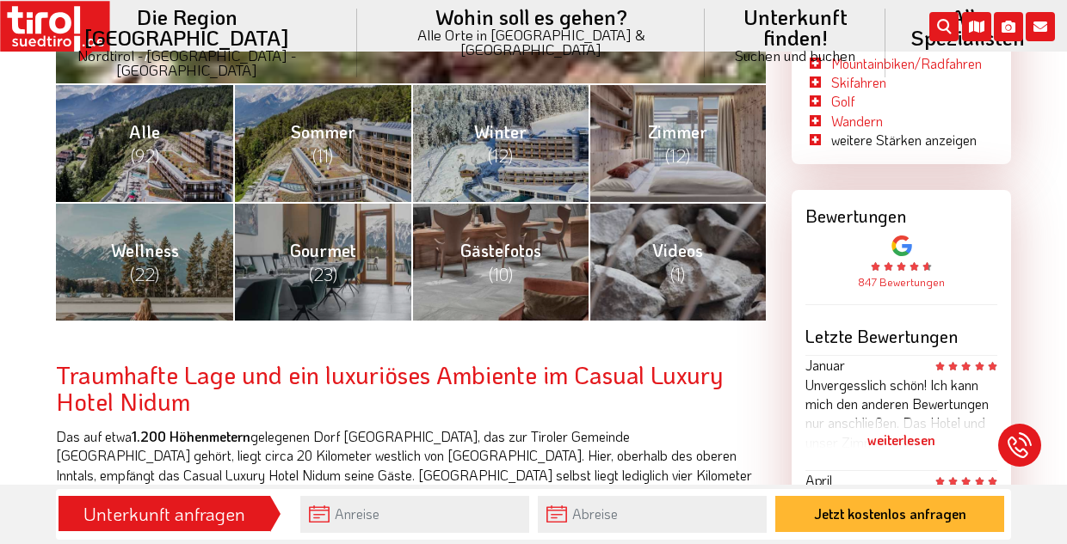
scroll to position [704, 0]
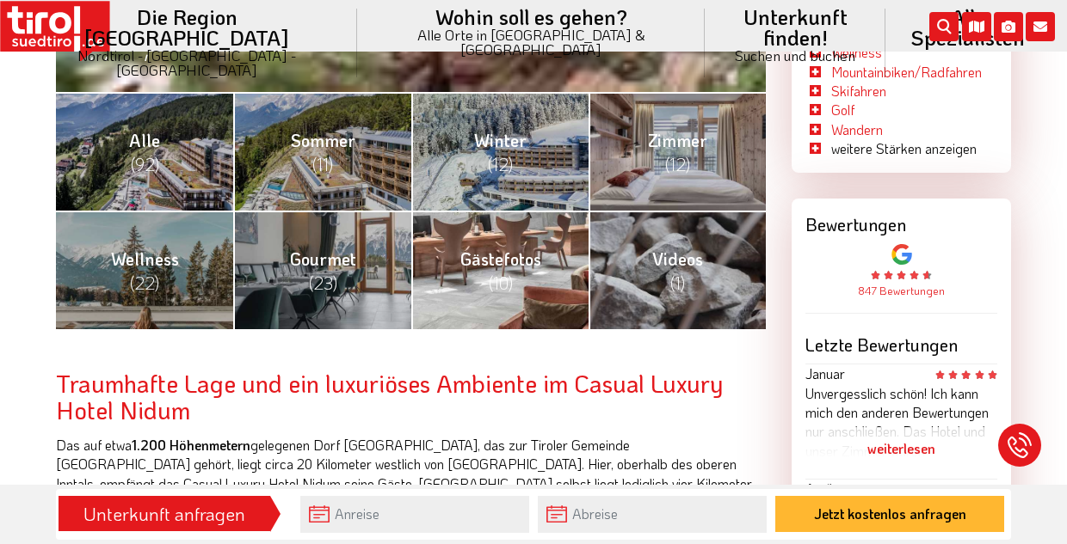
click at [507, 272] on span "(10)" at bounding box center [501, 283] width 24 height 22
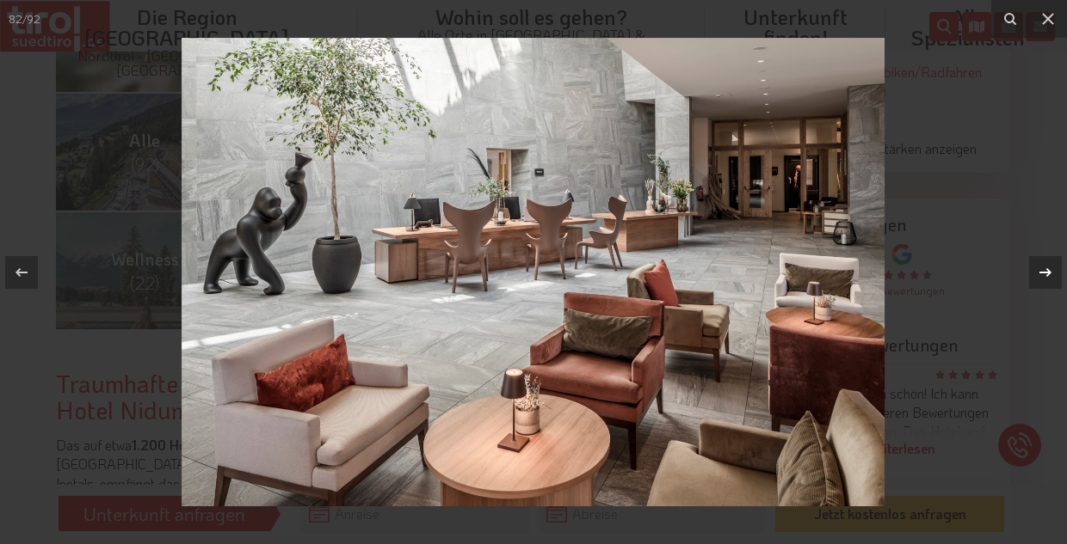
click at [1040, 273] on icon at bounding box center [1045, 271] width 12 height 9
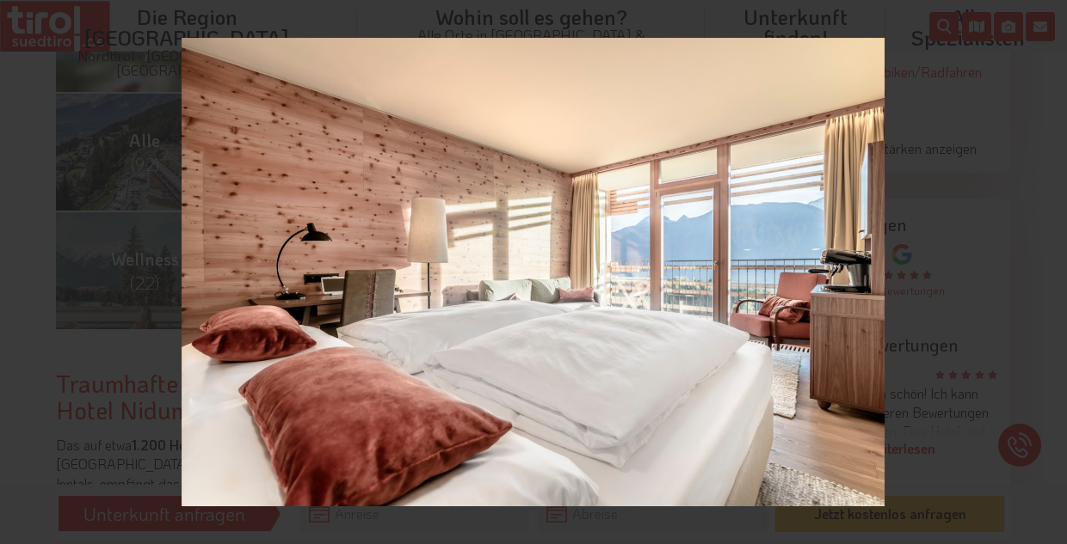
click at [1040, 273] on div "83 / 92" at bounding box center [533, 272] width 1067 height 544
click at [1039, 278] on icon at bounding box center [1045, 272] width 21 height 21
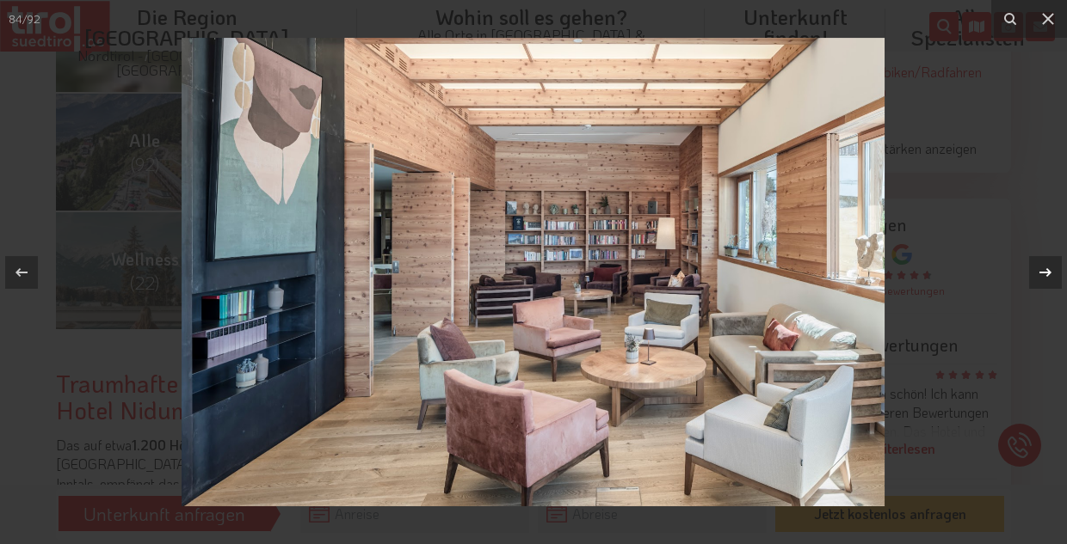
click at [1039, 272] on icon at bounding box center [1045, 271] width 12 height 9
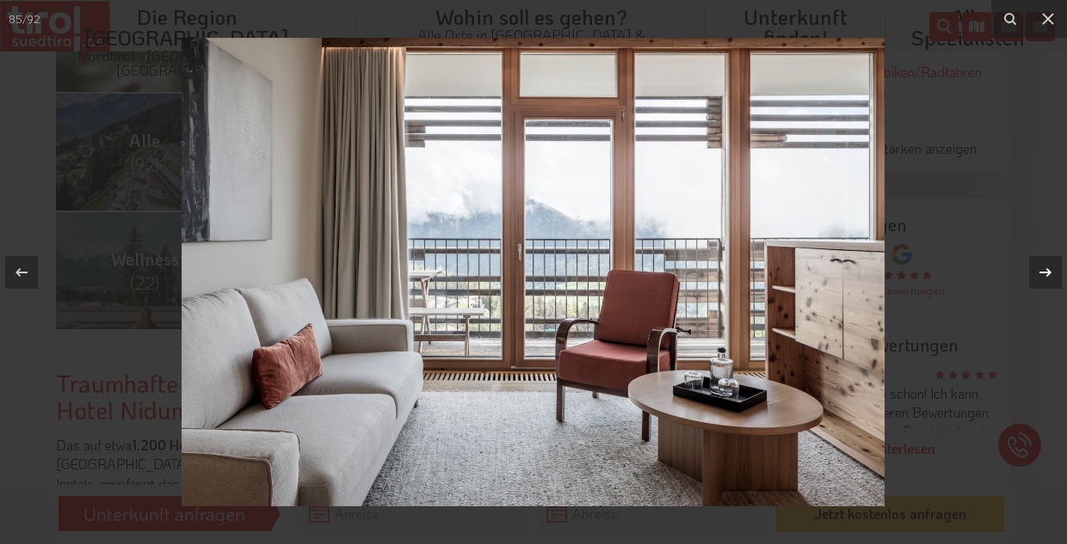
click at [1039, 272] on div "85 / 92" at bounding box center [533, 272] width 1067 height 544
click at [1039, 272] on icon at bounding box center [1045, 271] width 12 height 9
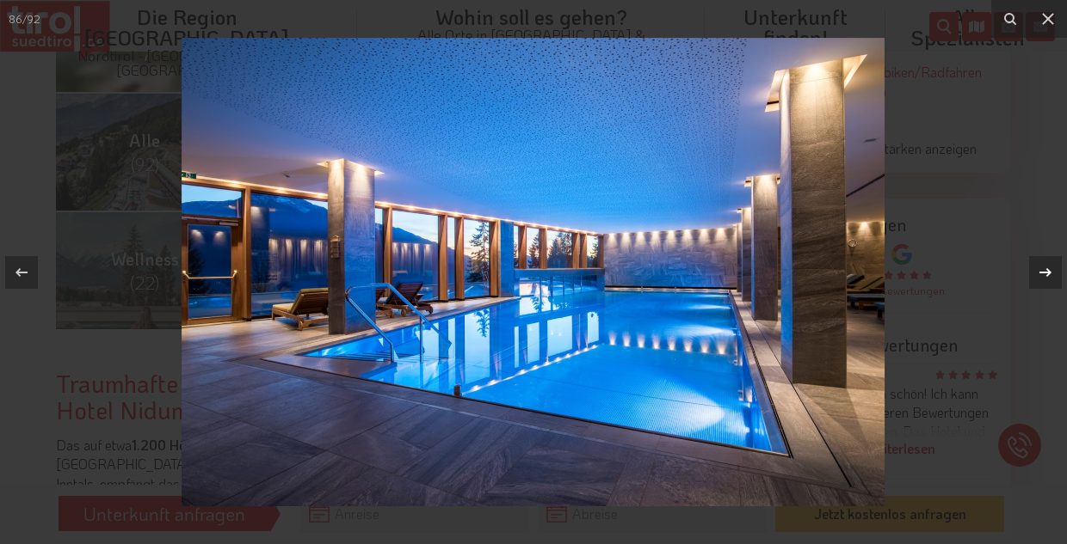
click at [1039, 272] on icon at bounding box center [1045, 271] width 12 height 9
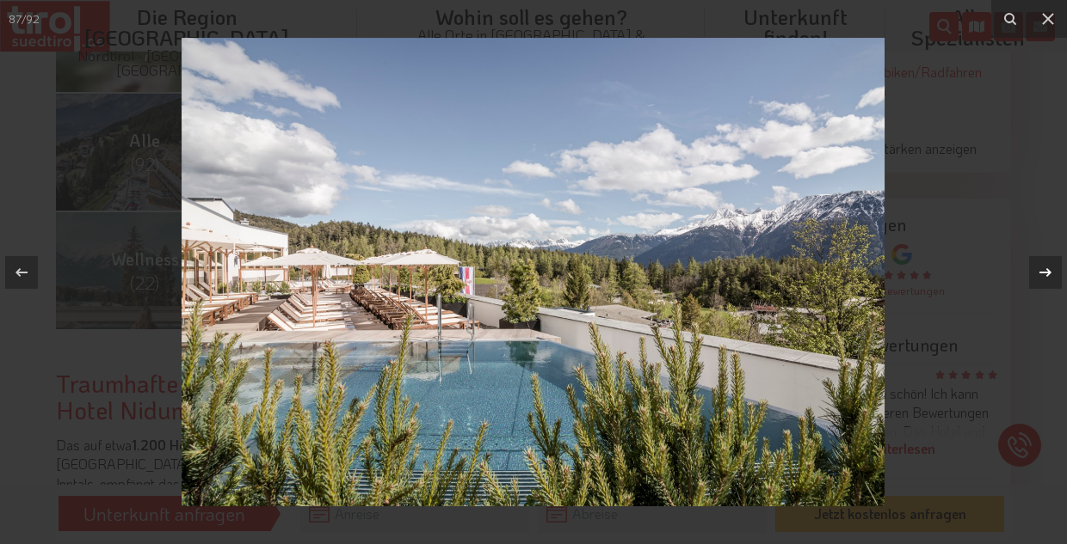
click at [1039, 272] on icon at bounding box center [1045, 271] width 12 height 9
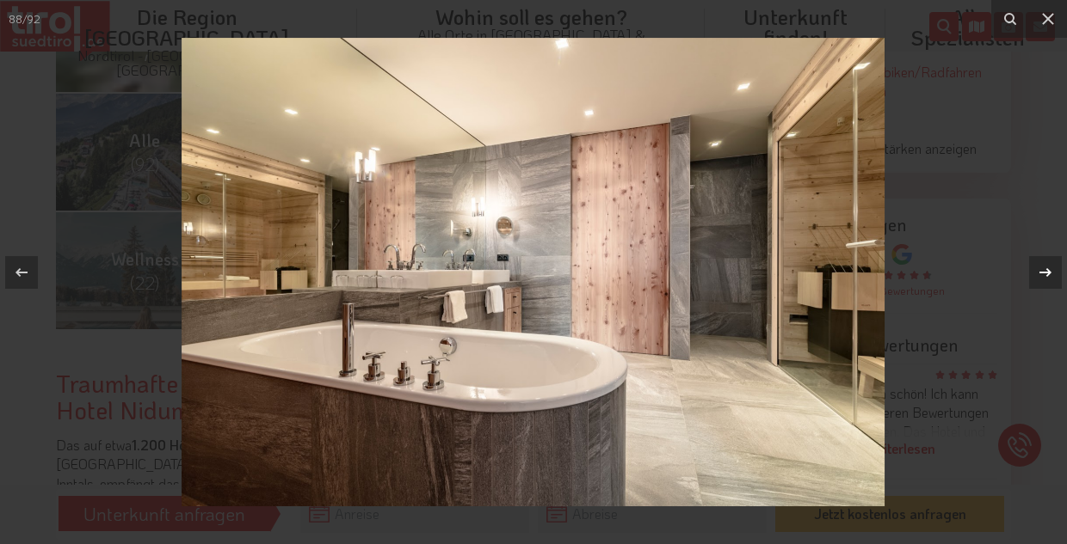
click at [1039, 272] on div "88 / 92" at bounding box center [533, 272] width 1067 height 544
click at [1042, 272] on icon at bounding box center [1045, 271] width 12 height 9
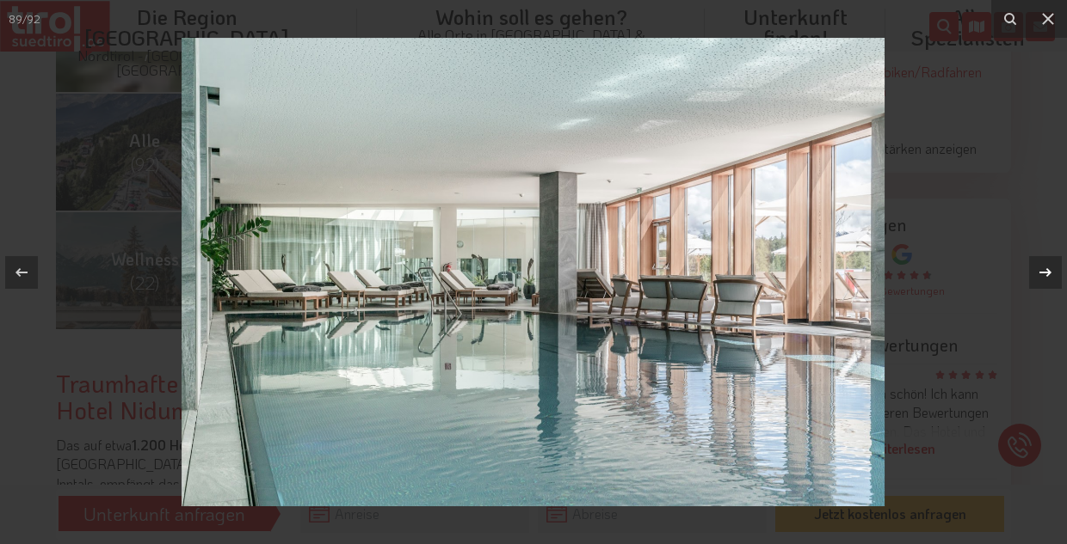
click at [1042, 272] on icon at bounding box center [1045, 271] width 12 height 9
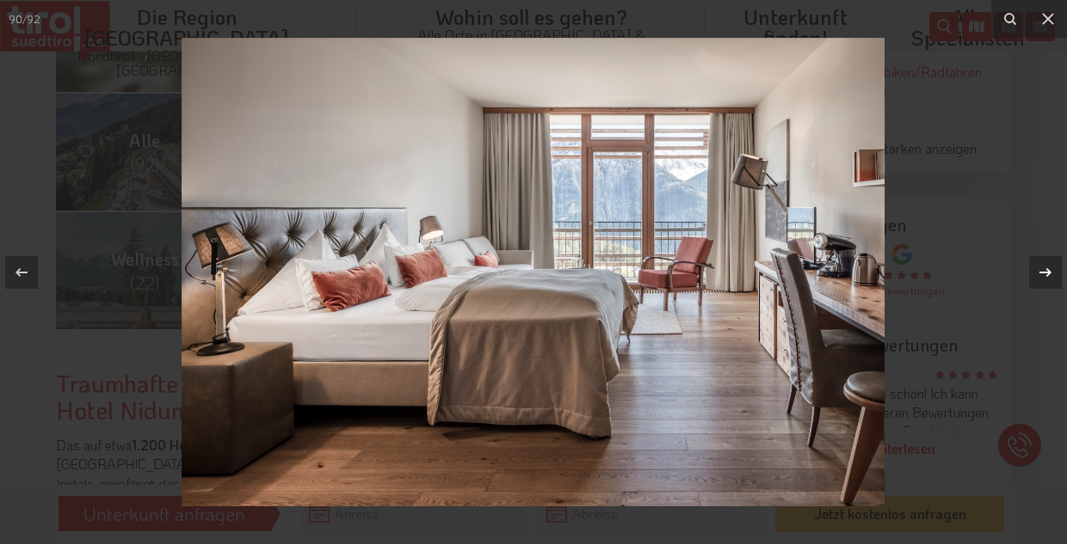
click at [1042, 272] on icon at bounding box center [1045, 271] width 12 height 9
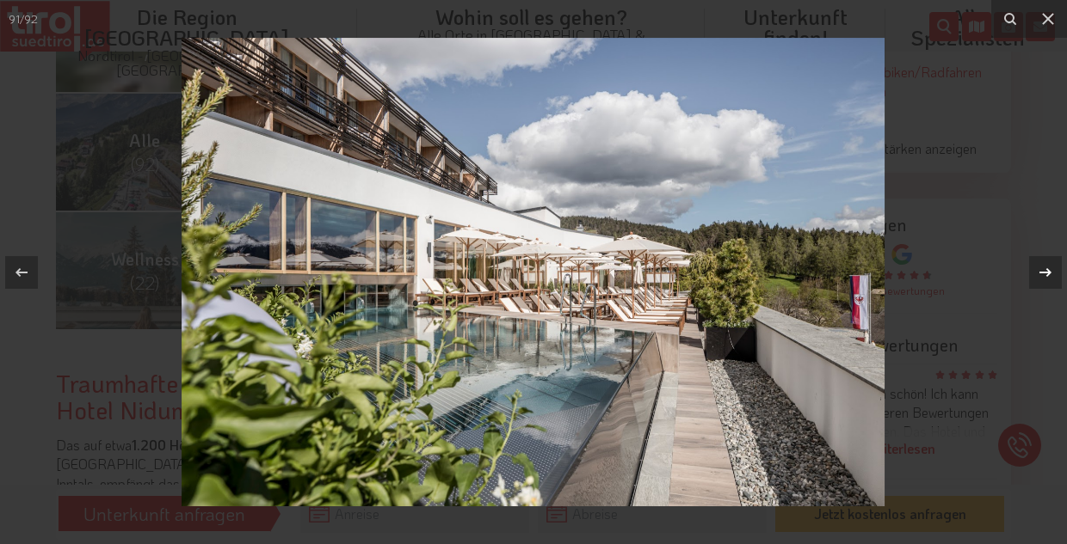
click at [1042, 272] on icon at bounding box center [1045, 271] width 12 height 9
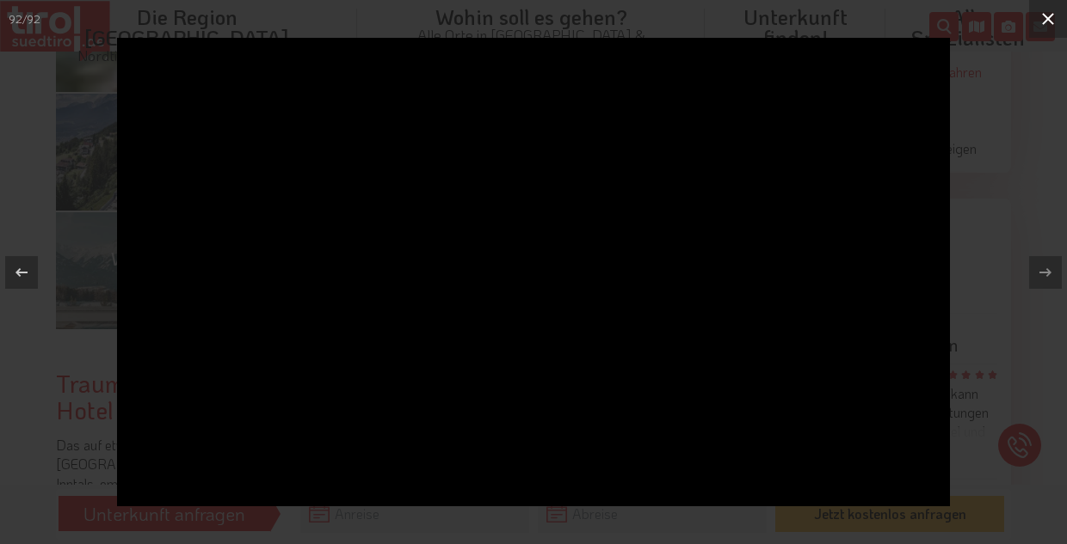
click at [1054, 15] on icon at bounding box center [1047, 19] width 21 height 21
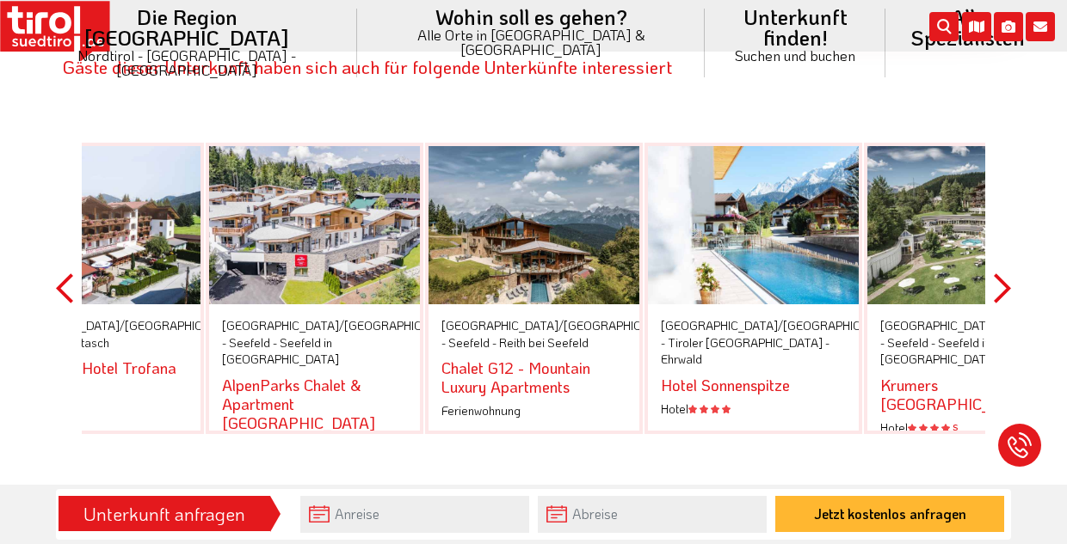
scroll to position [2773, 0]
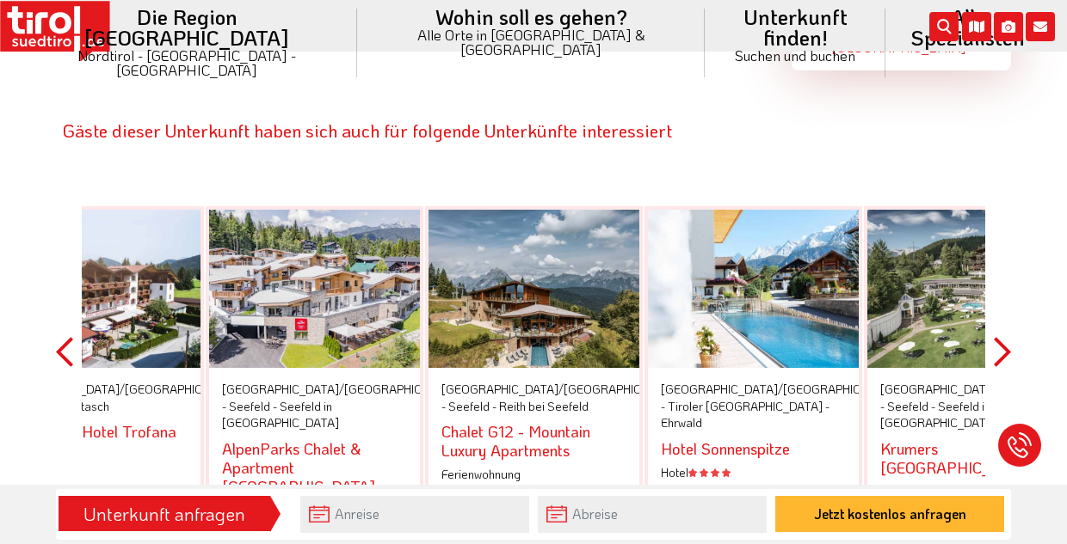
click at [55, 227] on div "Gäste dieser Unterkunft haben sich auch für folgende Unterkünfte interessiert P…" at bounding box center [533, 309] width 981 height 476
click at [59, 229] on button "Previous" at bounding box center [64, 352] width 17 height 388
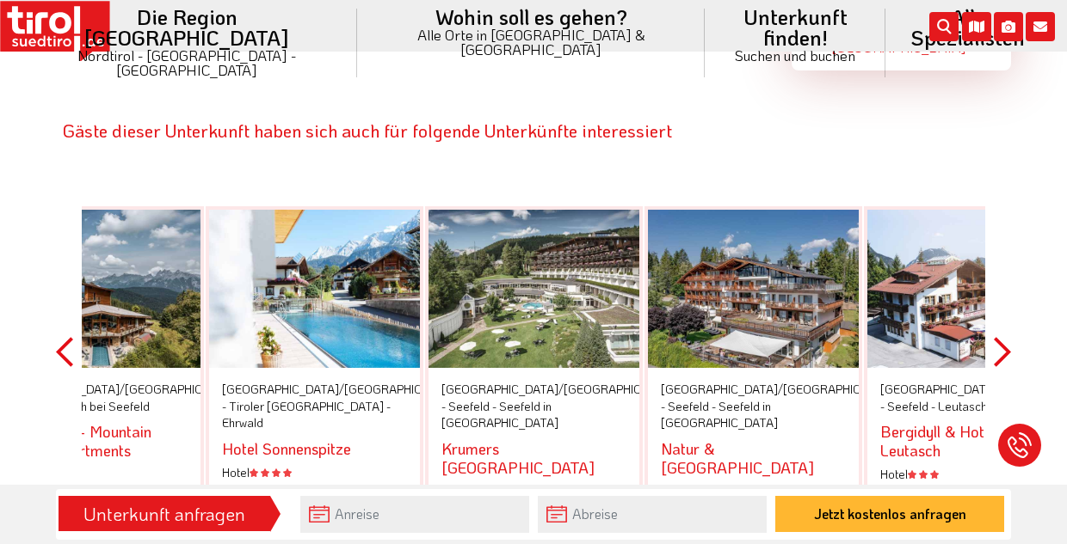
click at [1002, 234] on button "Next" at bounding box center [1001, 352] width 17 height 388
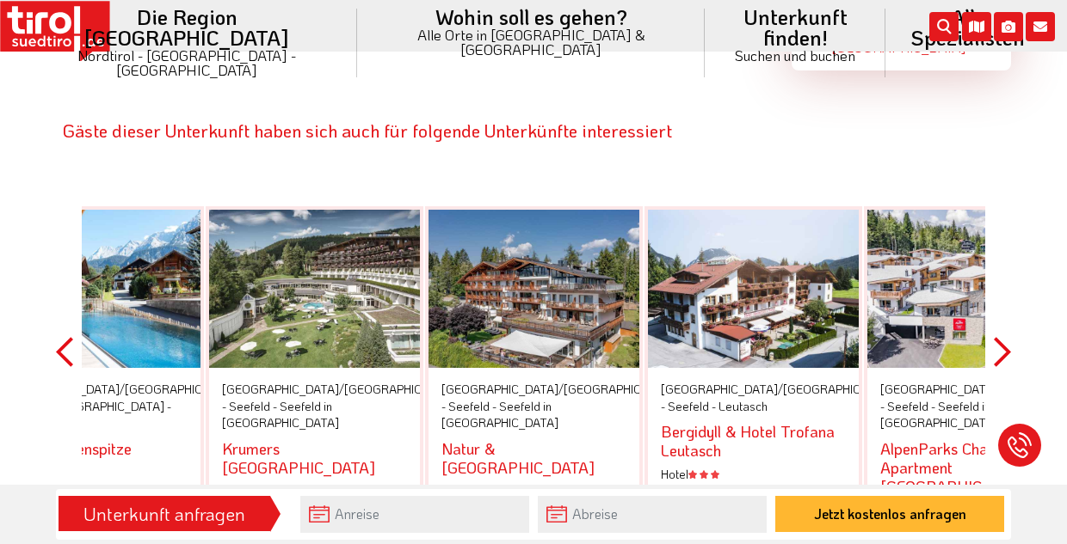
click at [1002, 234] on button "Next" at bounding box center [1001, 352] width 17 height 388
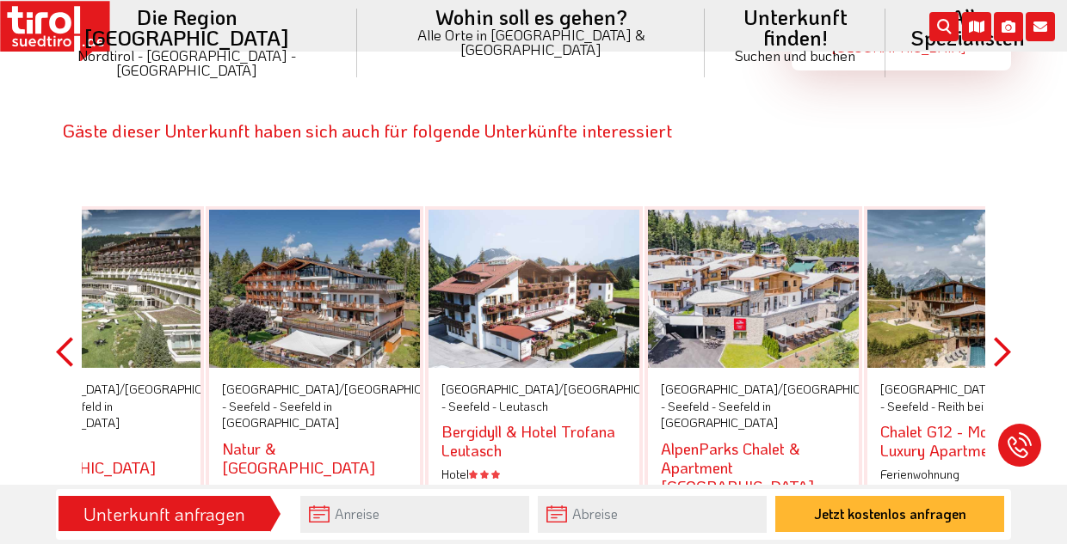
click at [1002, 234] on button "Next" at bounding box center [1001, 352] width 17 height 388
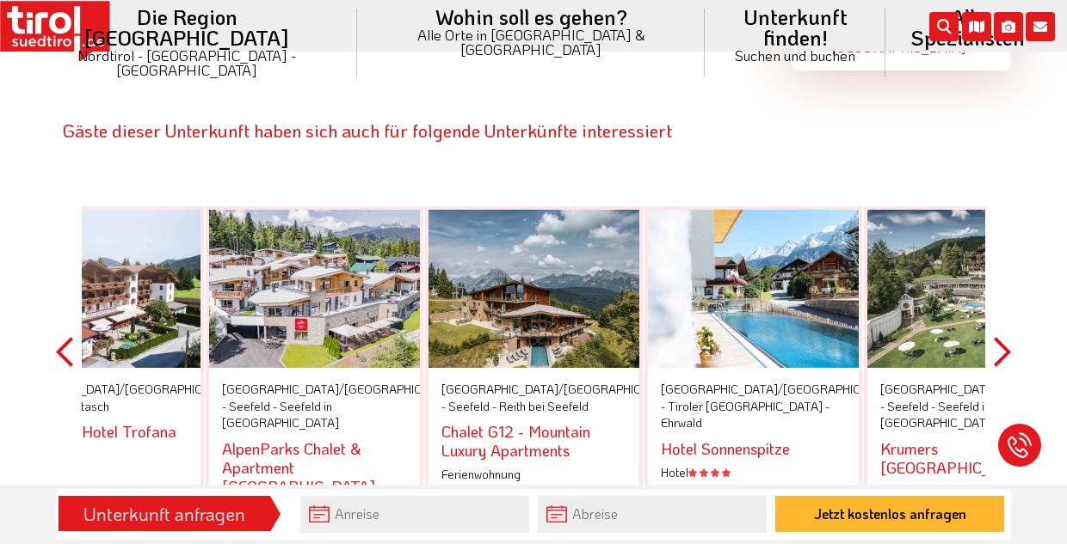
click at [999, 235] on button "Next" at bounding box center [1001, 352] width 17 height 388
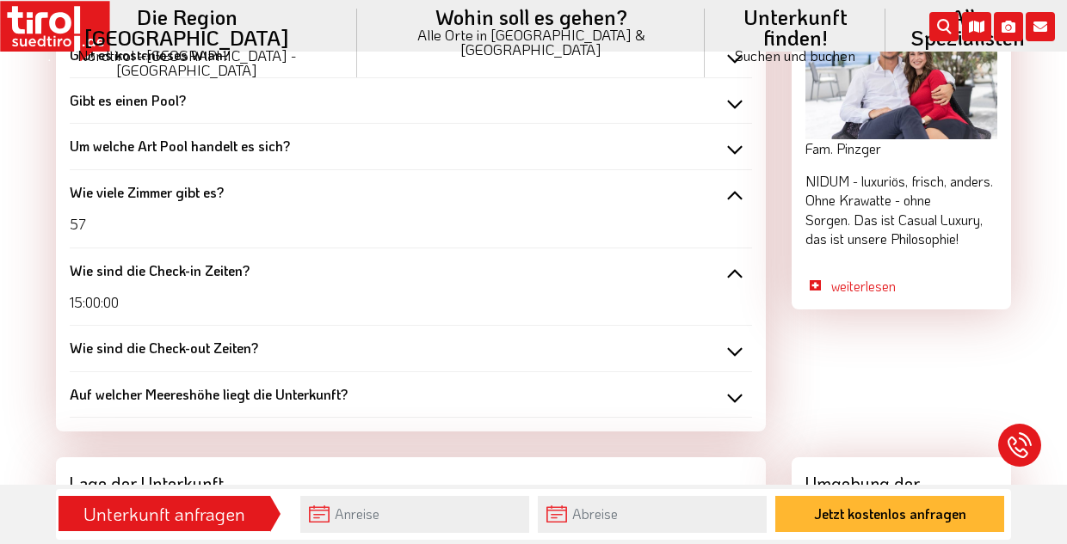
scroll to position [1731, 0]
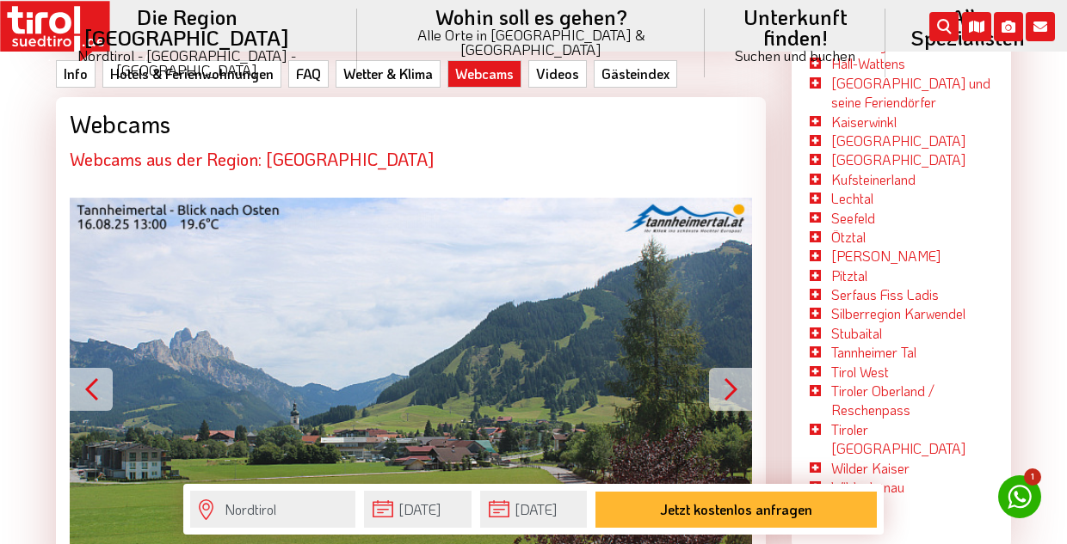
scroll to position [3267, 0]
